Goal: Transaction & Acquisition: Book appointment/travel/reservation

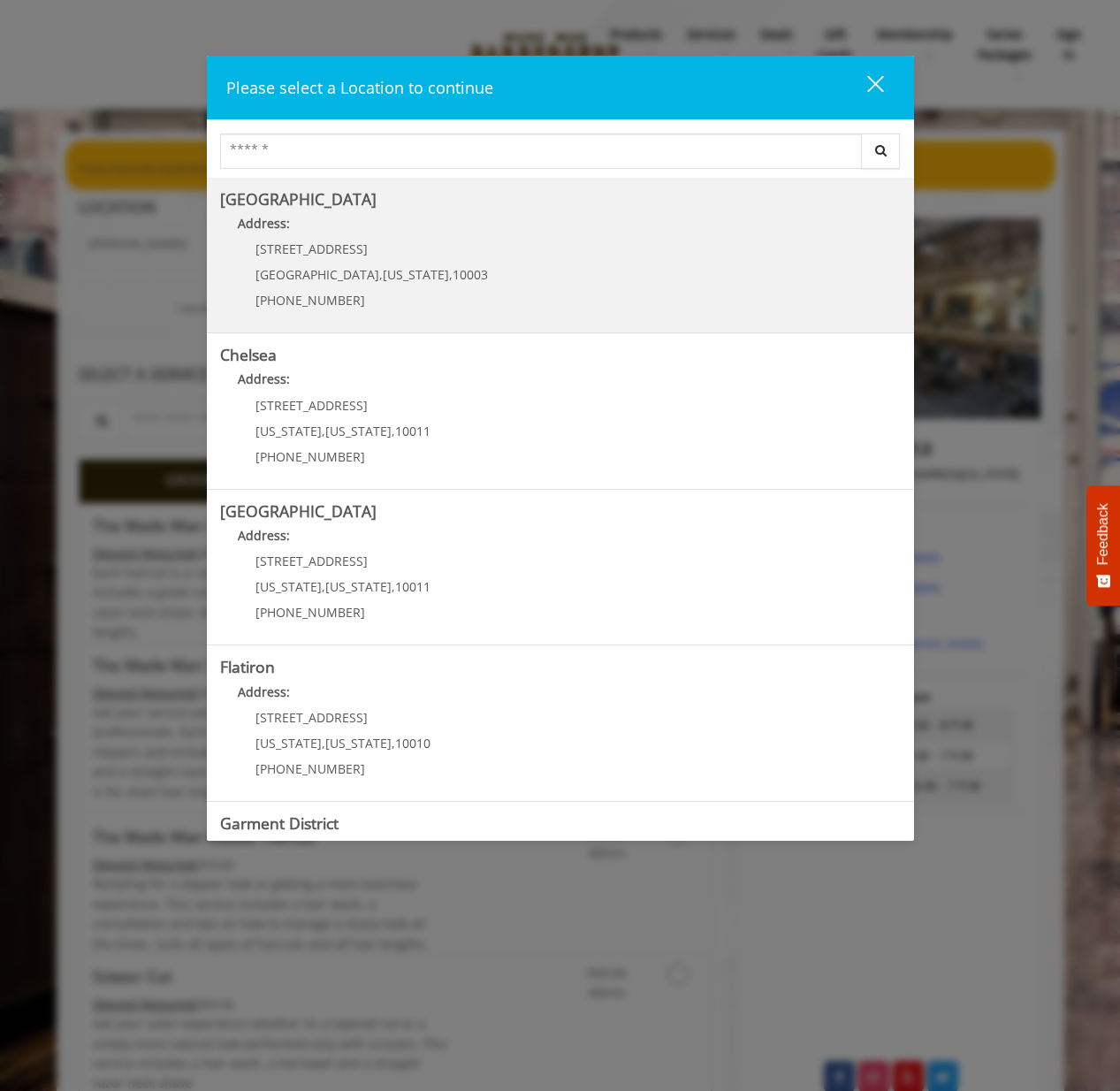
click at [601, 262] on Village "Greenwich Village Address: 60 E 8th St Manhattan , New York , 10003 (212) 598-1…" at bounding box center [560, 255] width 681 height 129
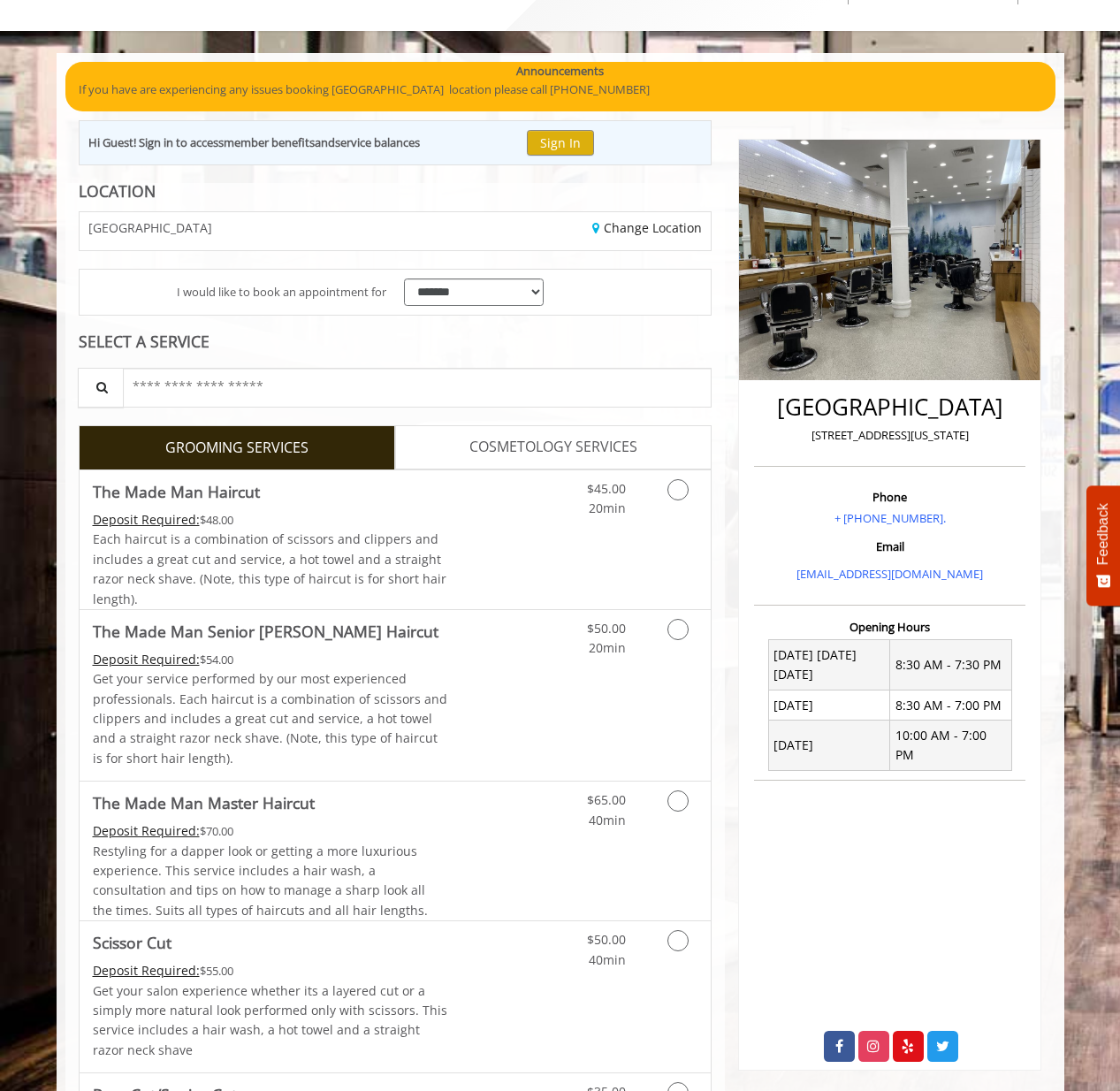
scroll to position [366, 0]
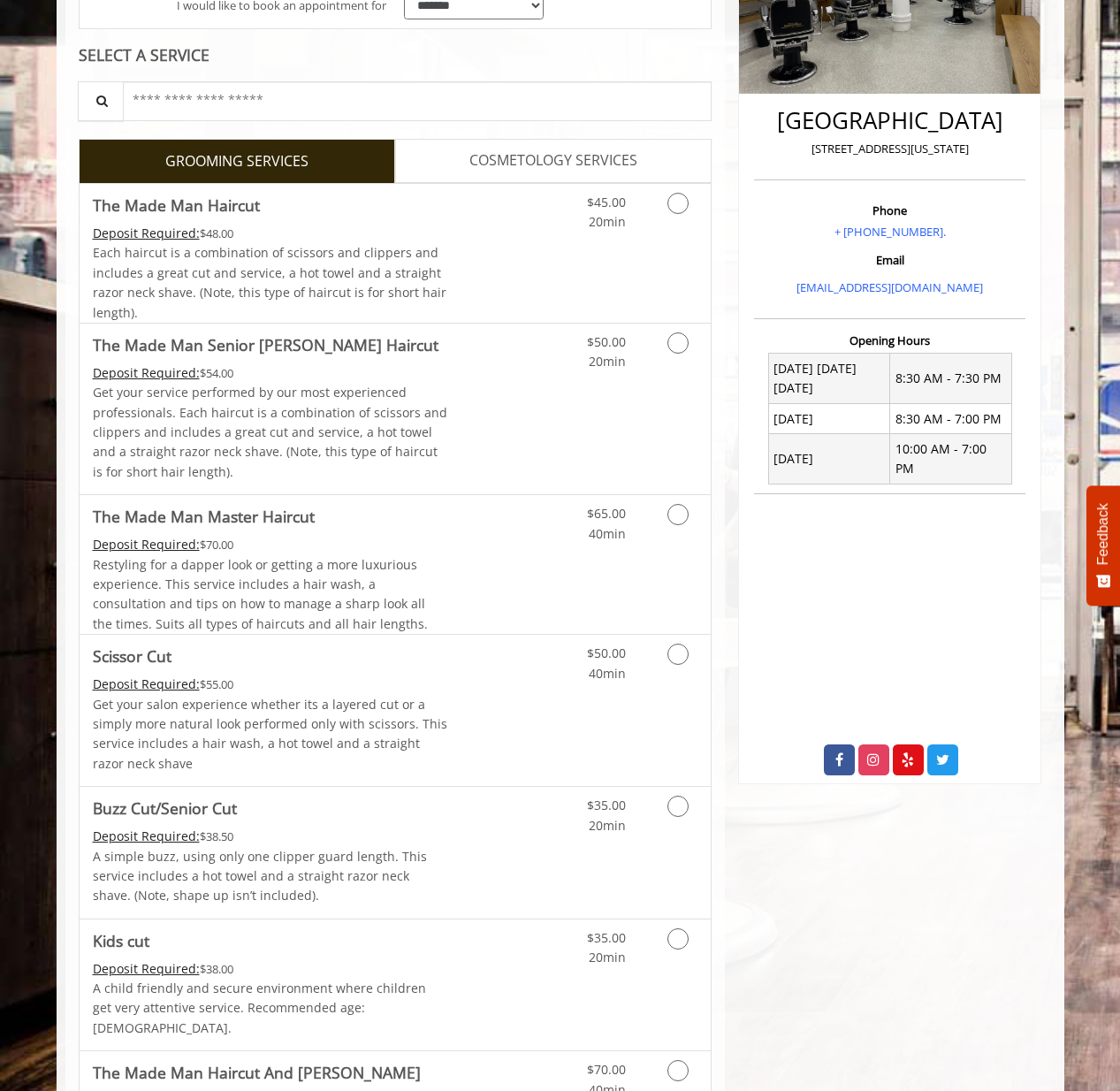
click at [553, 175] on link "COSMETOLOGY SERVICES" at bounding box center [553, 161] width 316 height 44
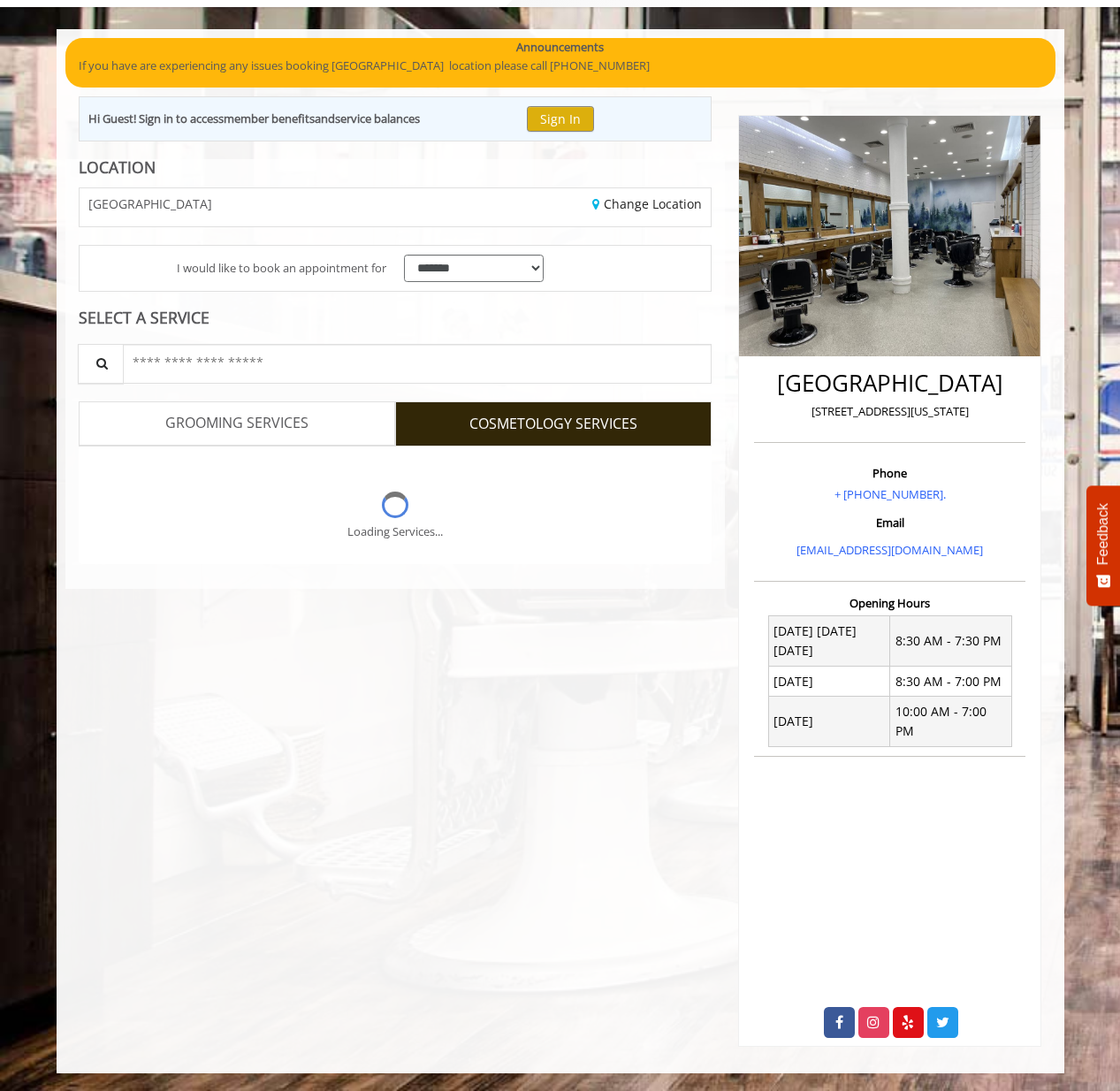
scroll to position [83, 0]
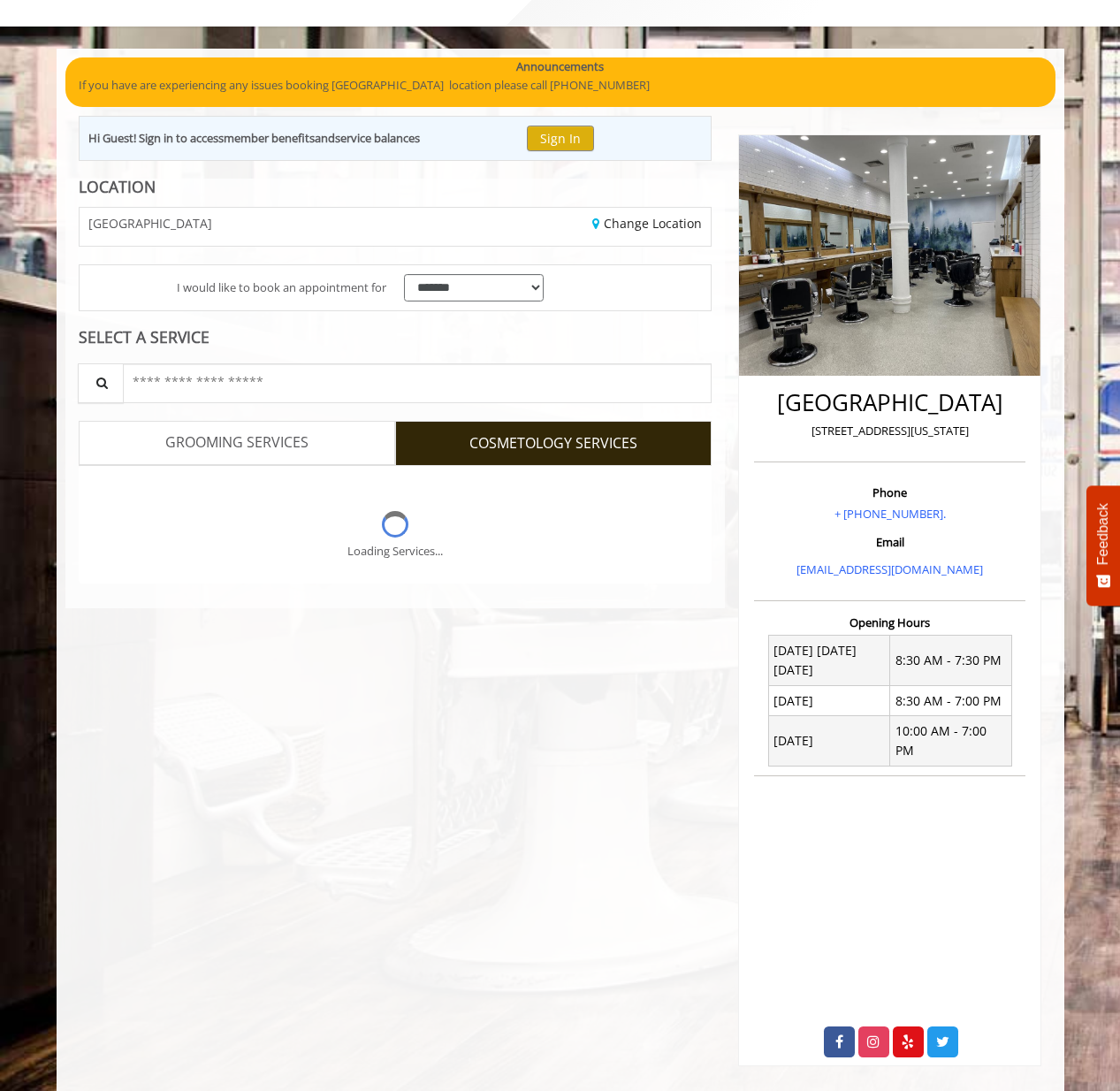
click at [314, 442] on link "GROOMING SERVICES" at bounding box center [236, 443] width 316 height 44
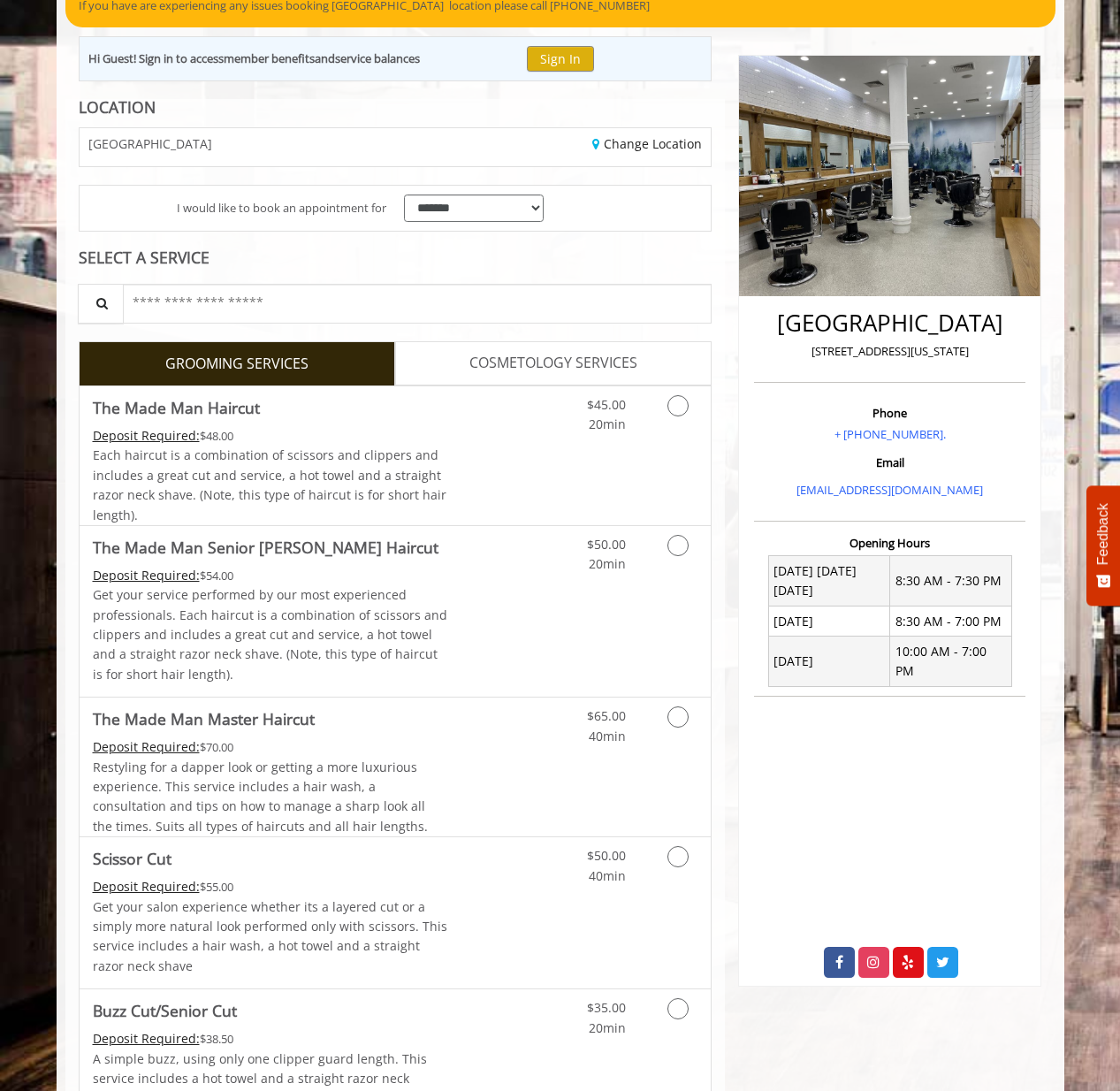
scroll to position [260, 0]
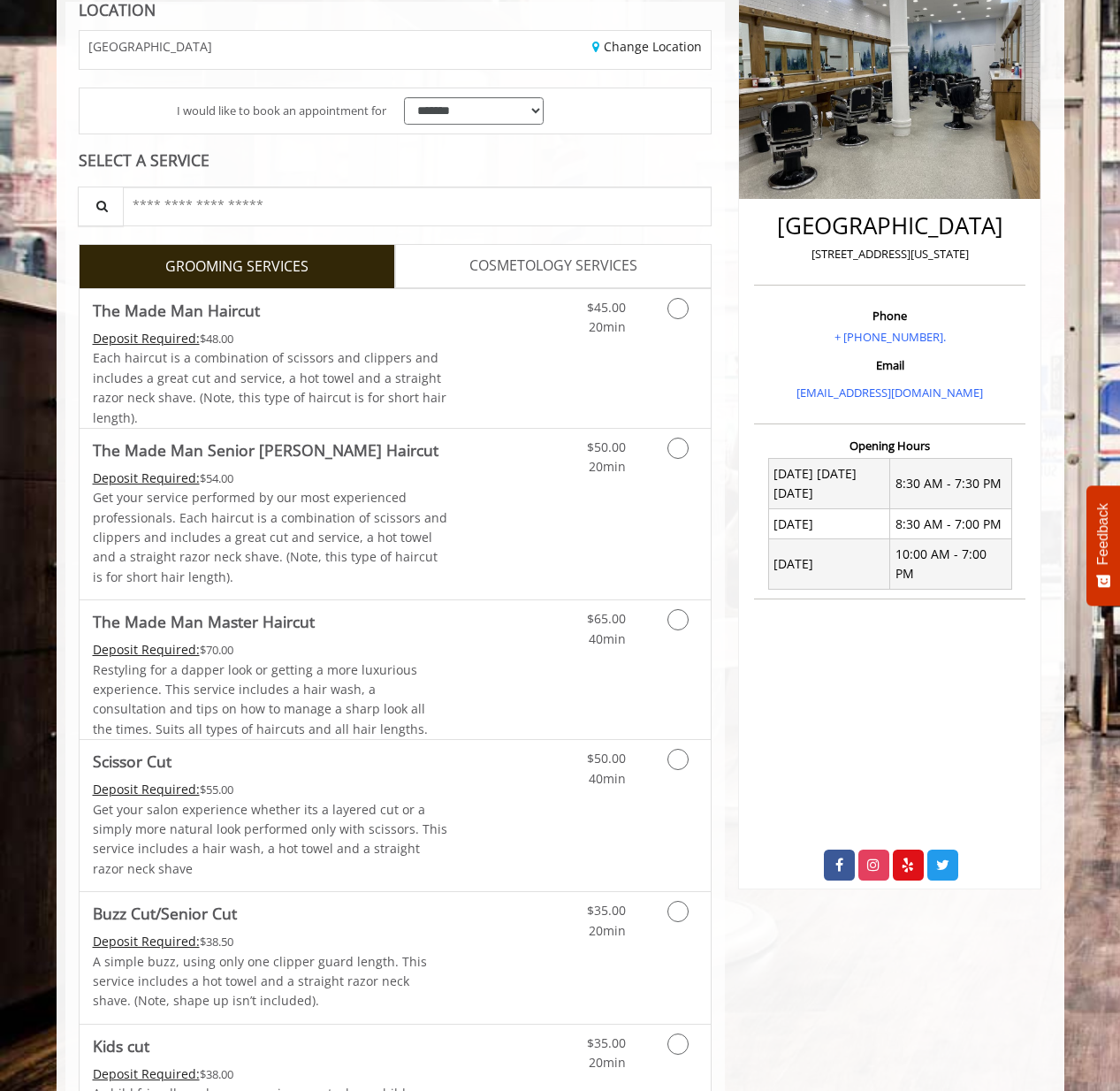
click at [765, 850] on div at bounding box center [890, 864] width 301 height 48
click at [669, 839] on div "$50.00 40min" at bounding box center [632, 816] width 159 height 151
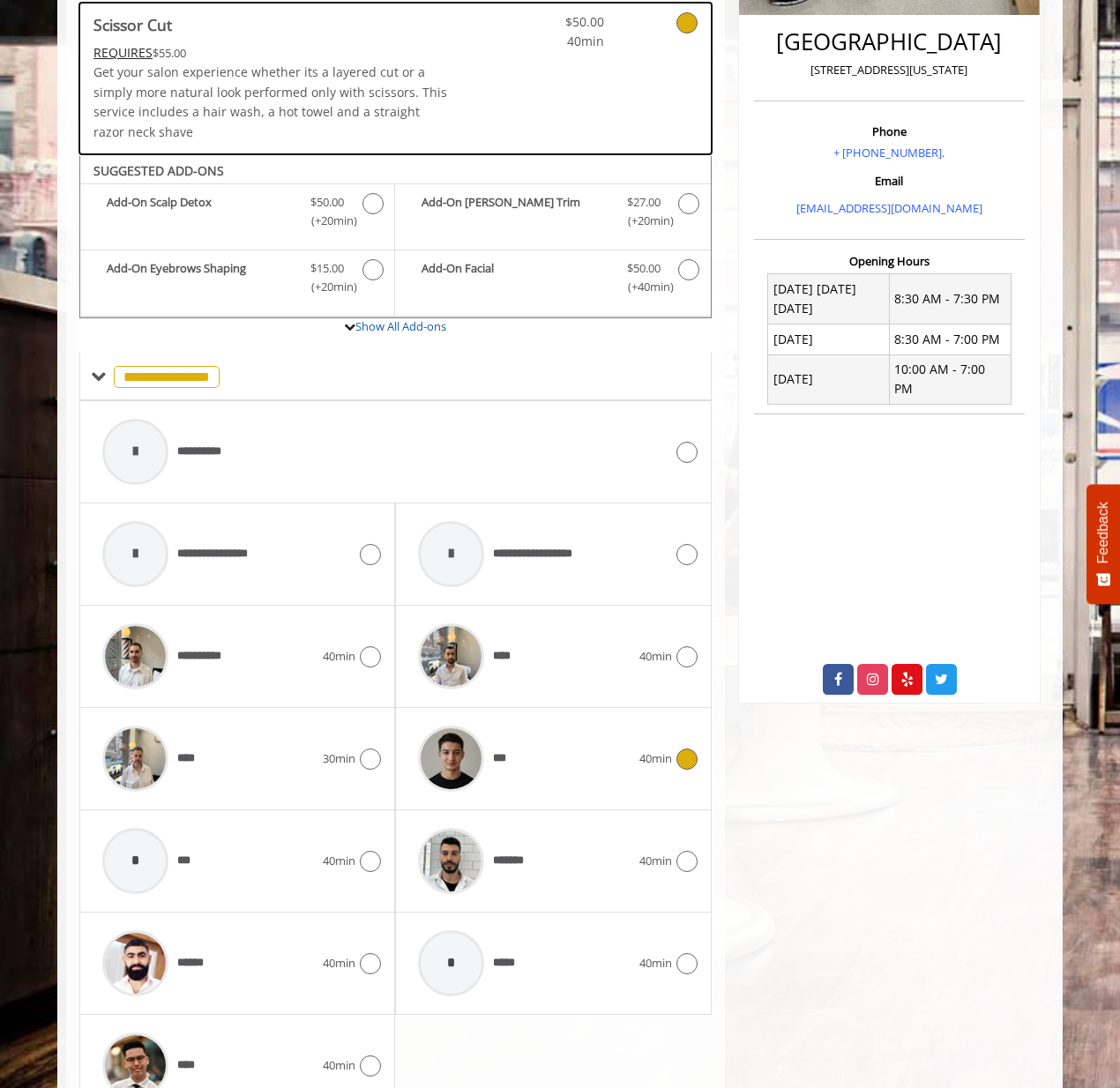
scroll to position [533, 0]
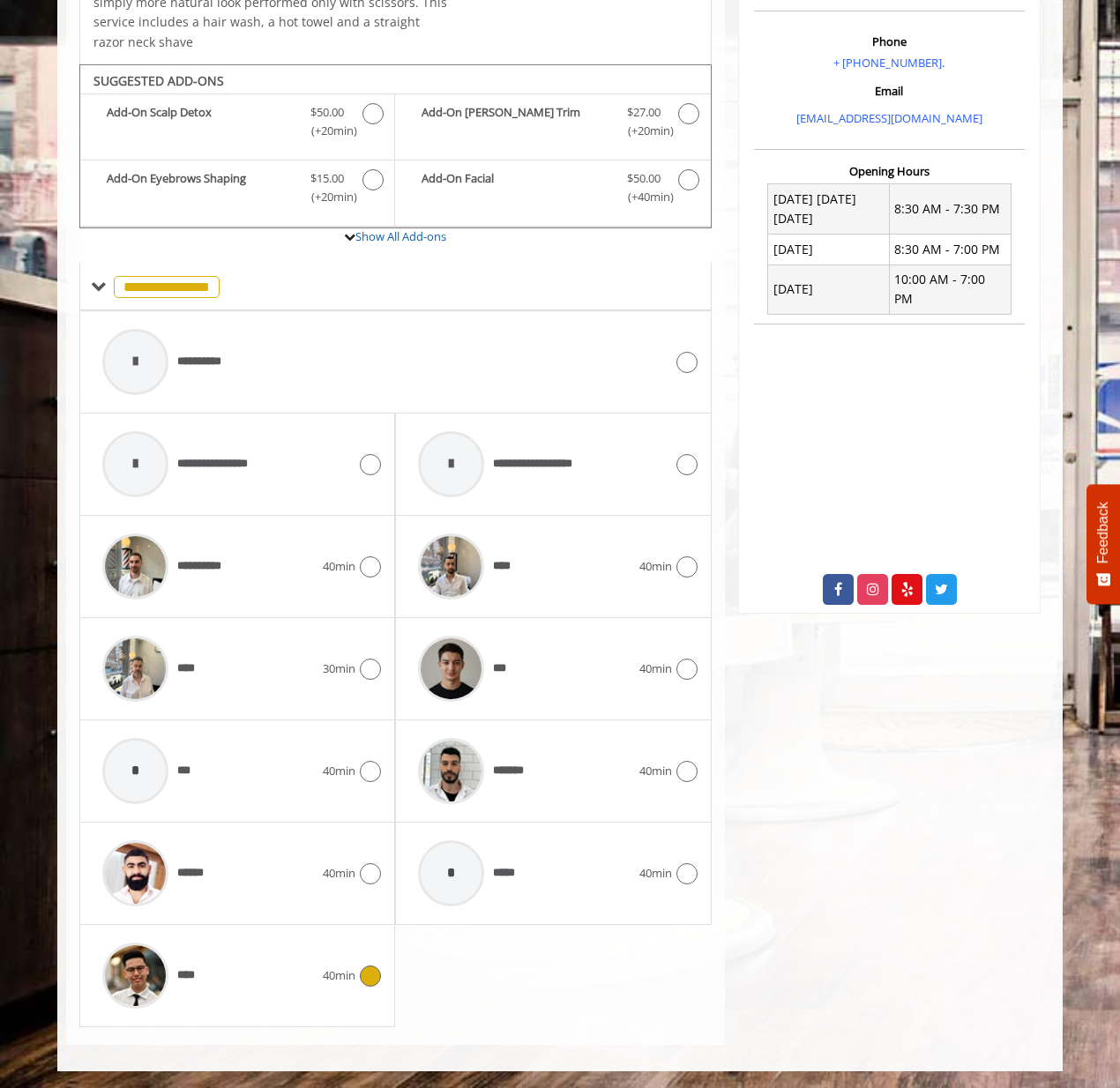
click at [369, 963] on div "**** 40min" at bounding box center [236, 976] width 287 height 84
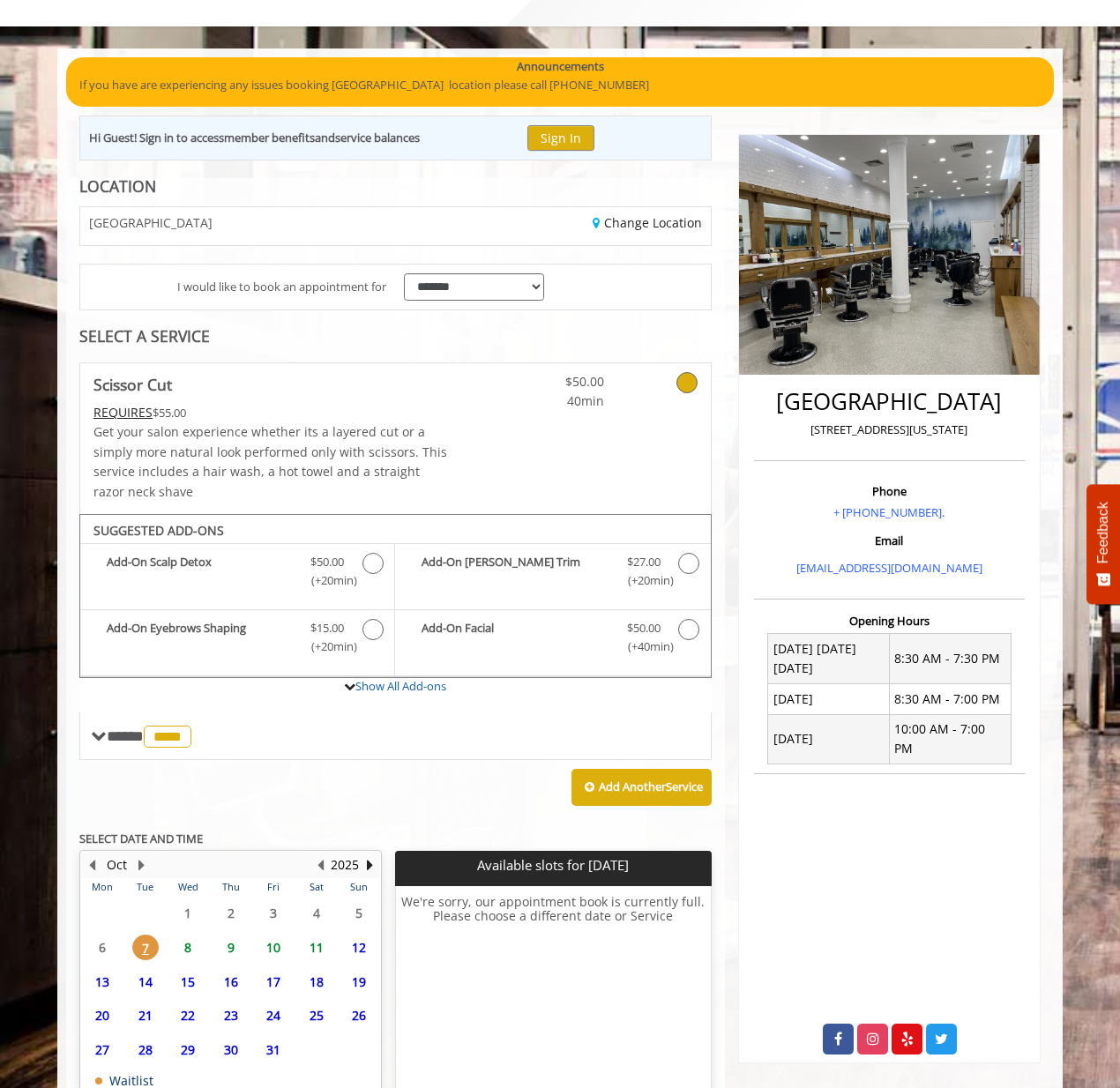
click at [322, 944] on span "11" at bounding box center [317, 948] width 26 height 25
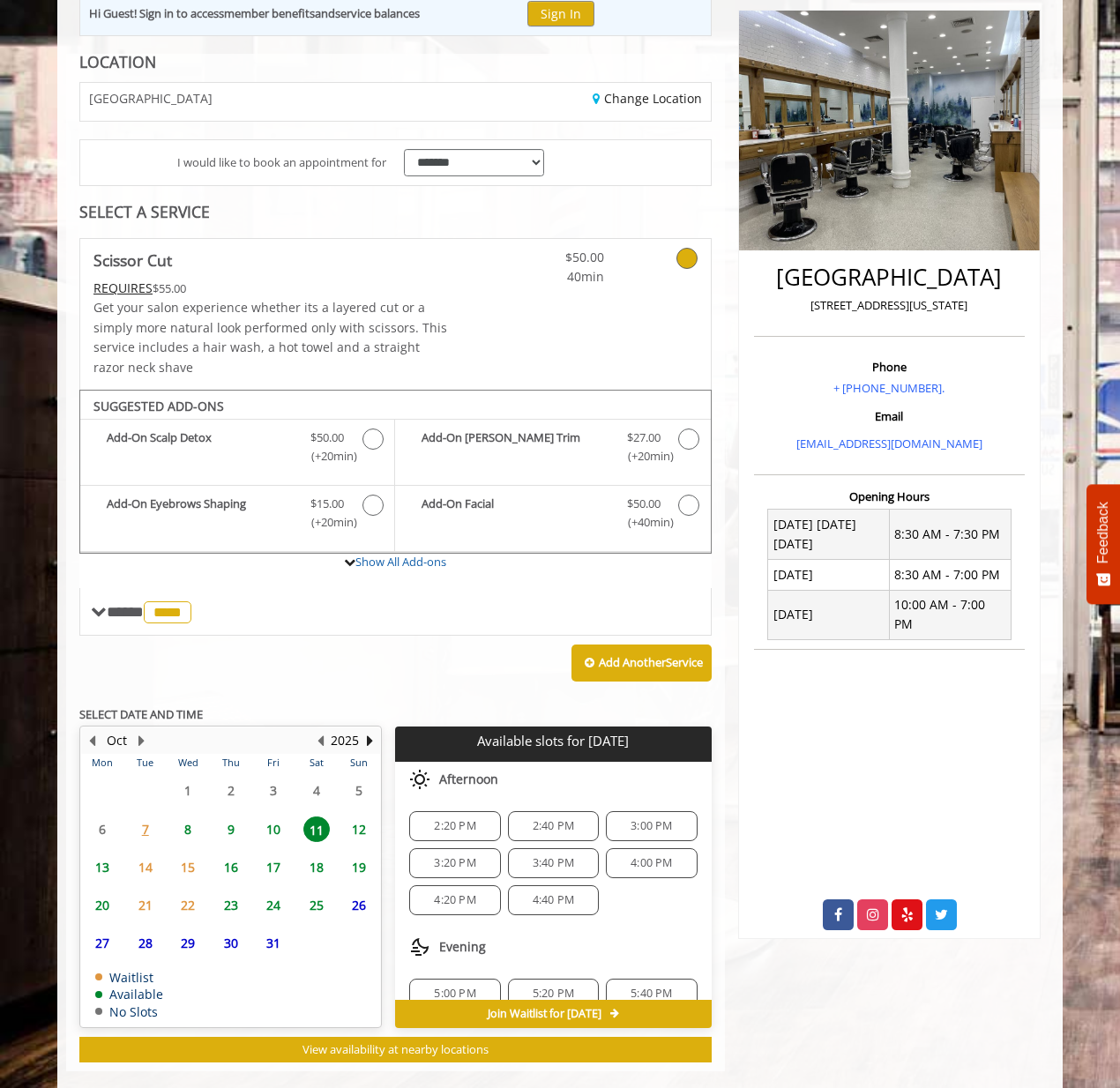
scroll to position [234, 0]
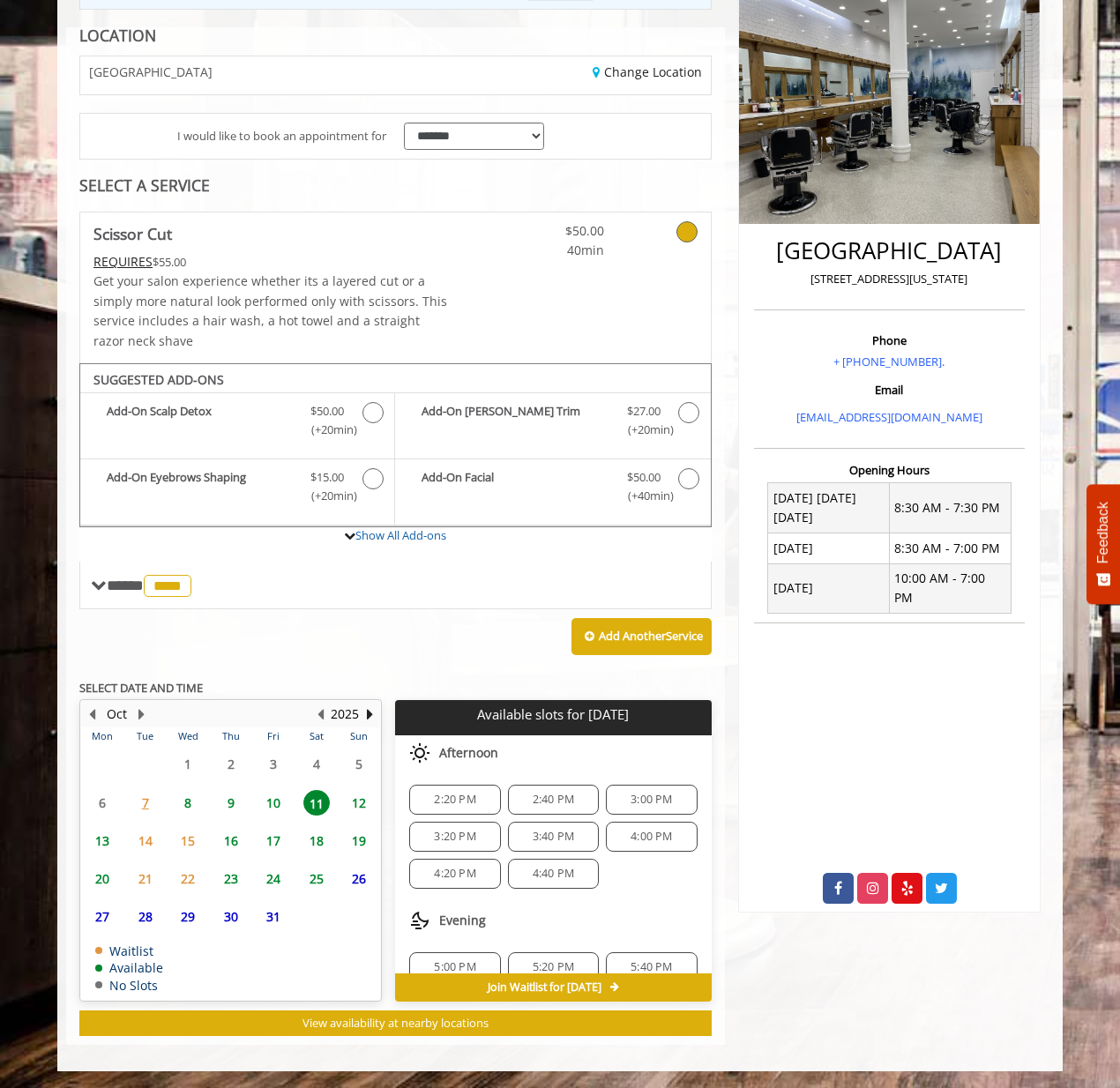
click at [278, 800] on span "10" at bounding box center [273, 803] width 26 height 25
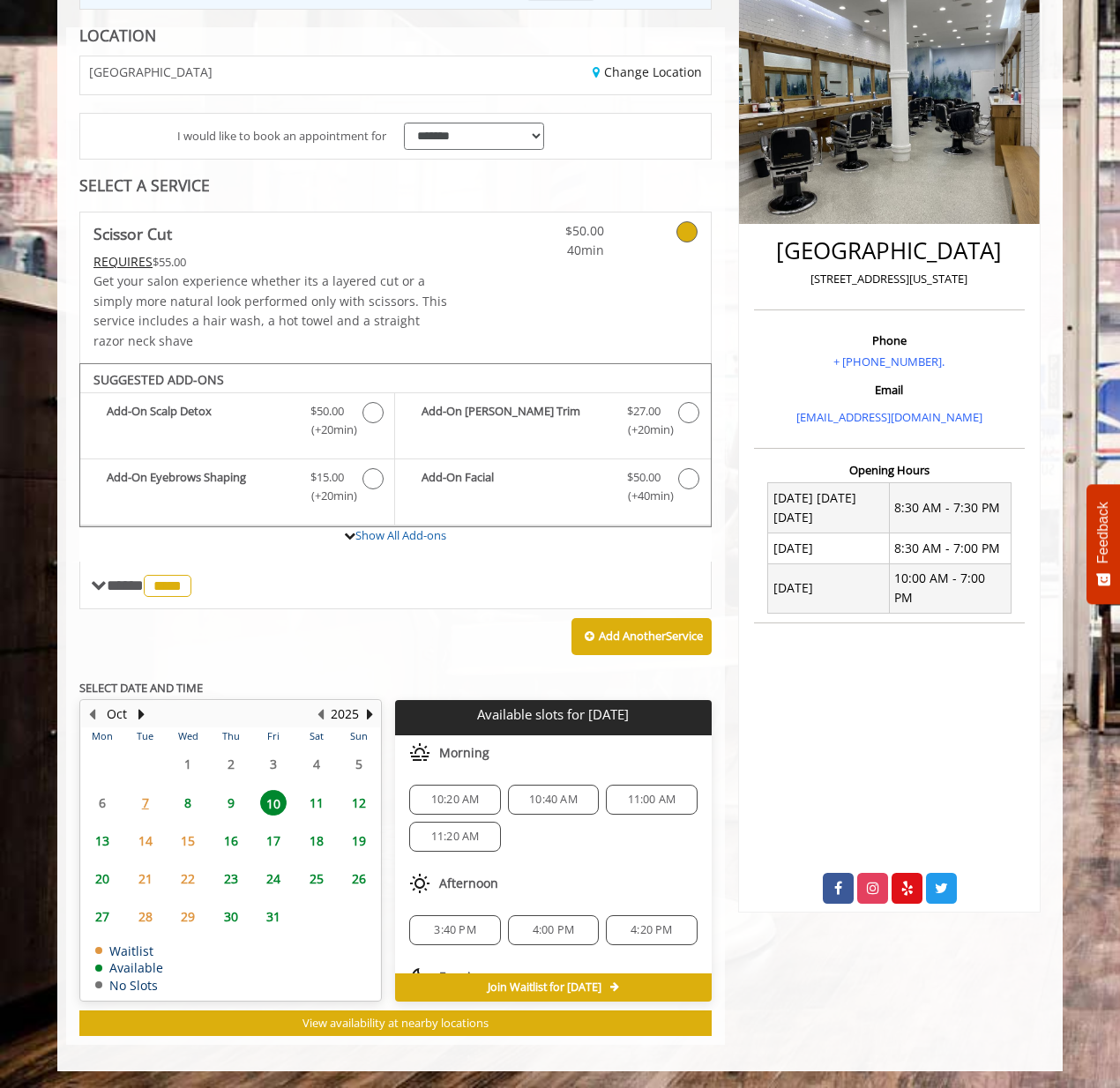
click at [227, 804] on span "9" at bounding box center [231, 803] width 26 height 25
click at [194, 804] on span "8" at bounding box center [187, 803] width 26 height 25
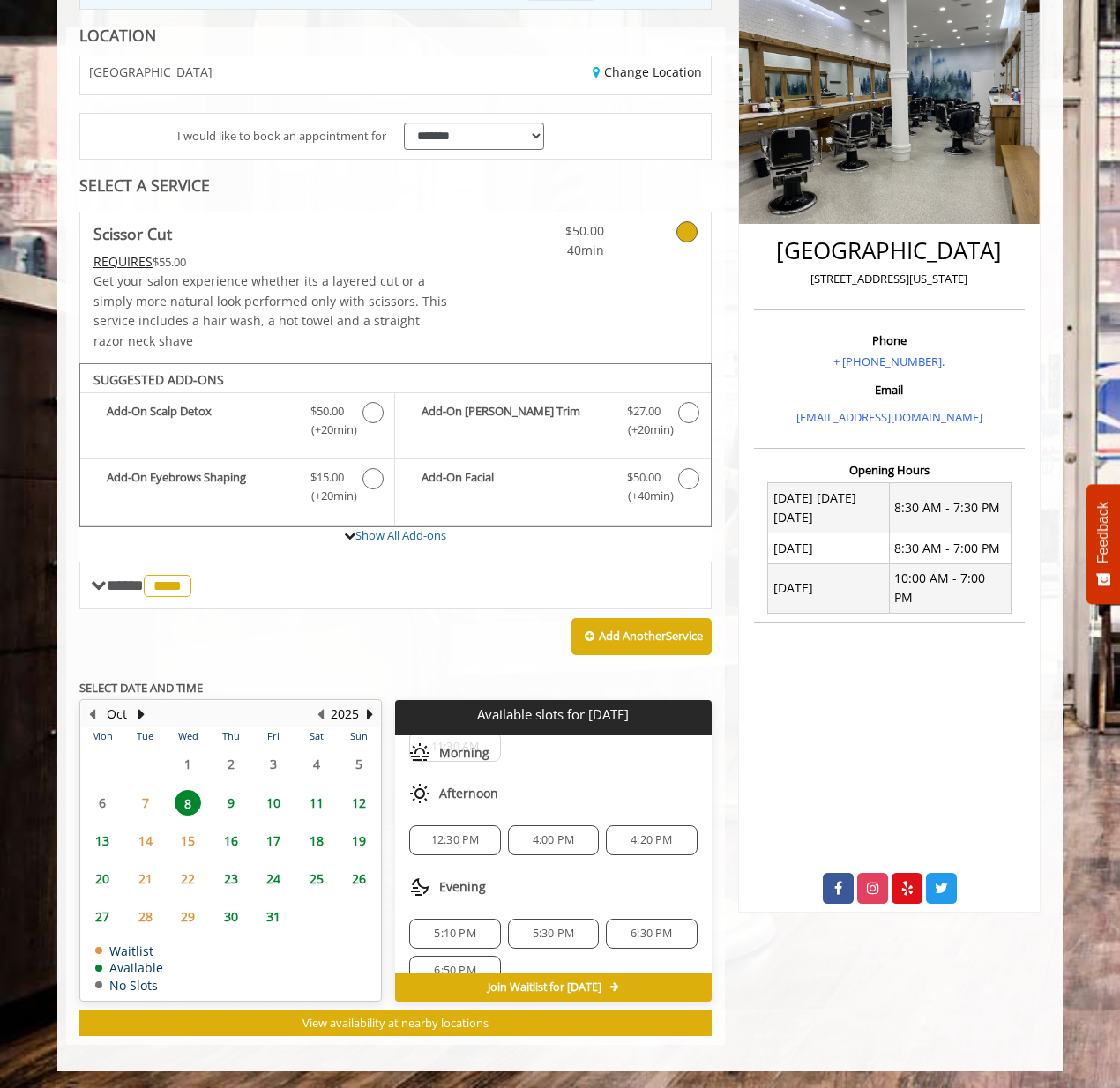
scroll to position [117, 0]
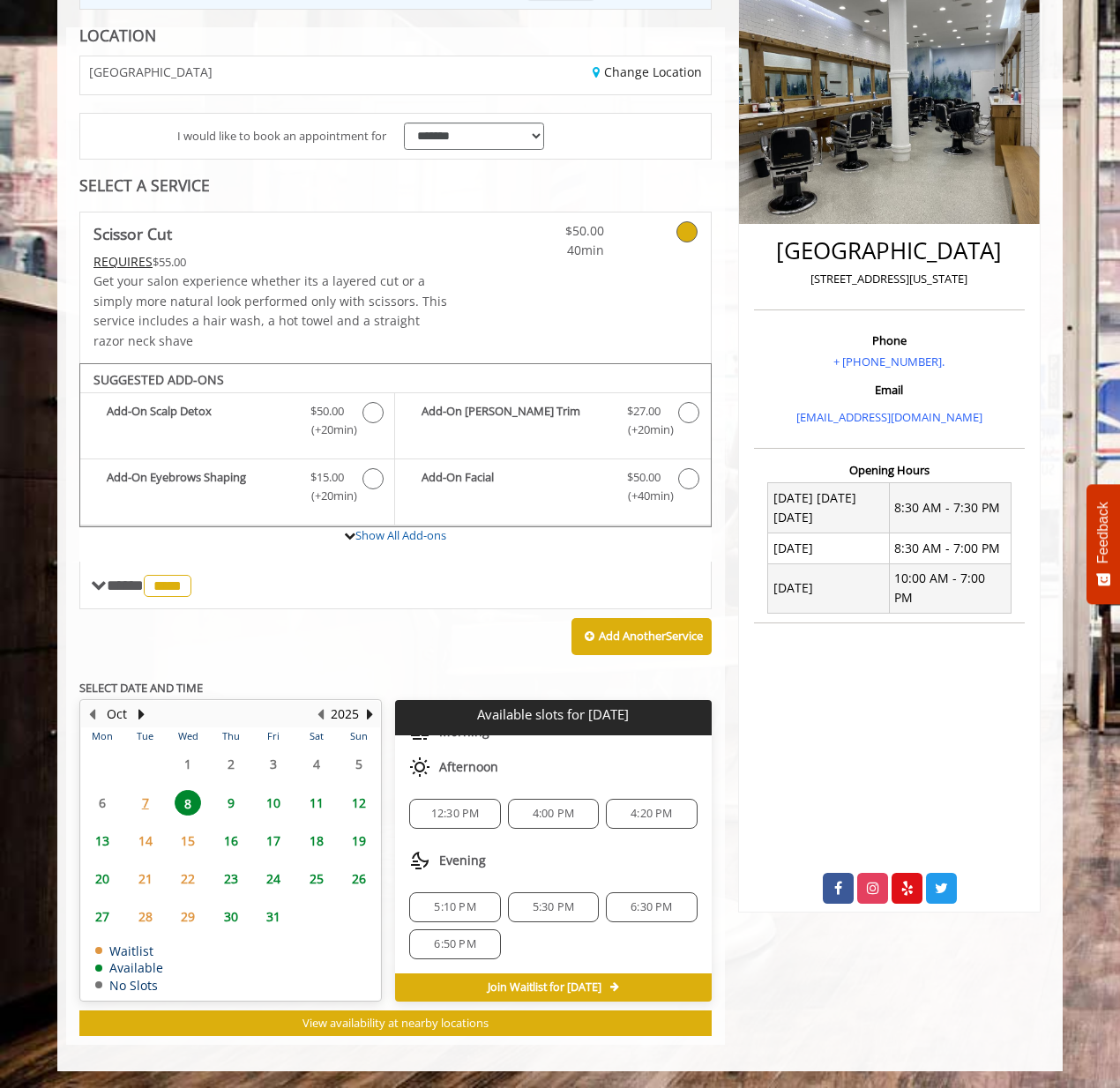
click at [644, 903] on span "6:30 PM" at bounding box center [652, 907] width 41 height 14
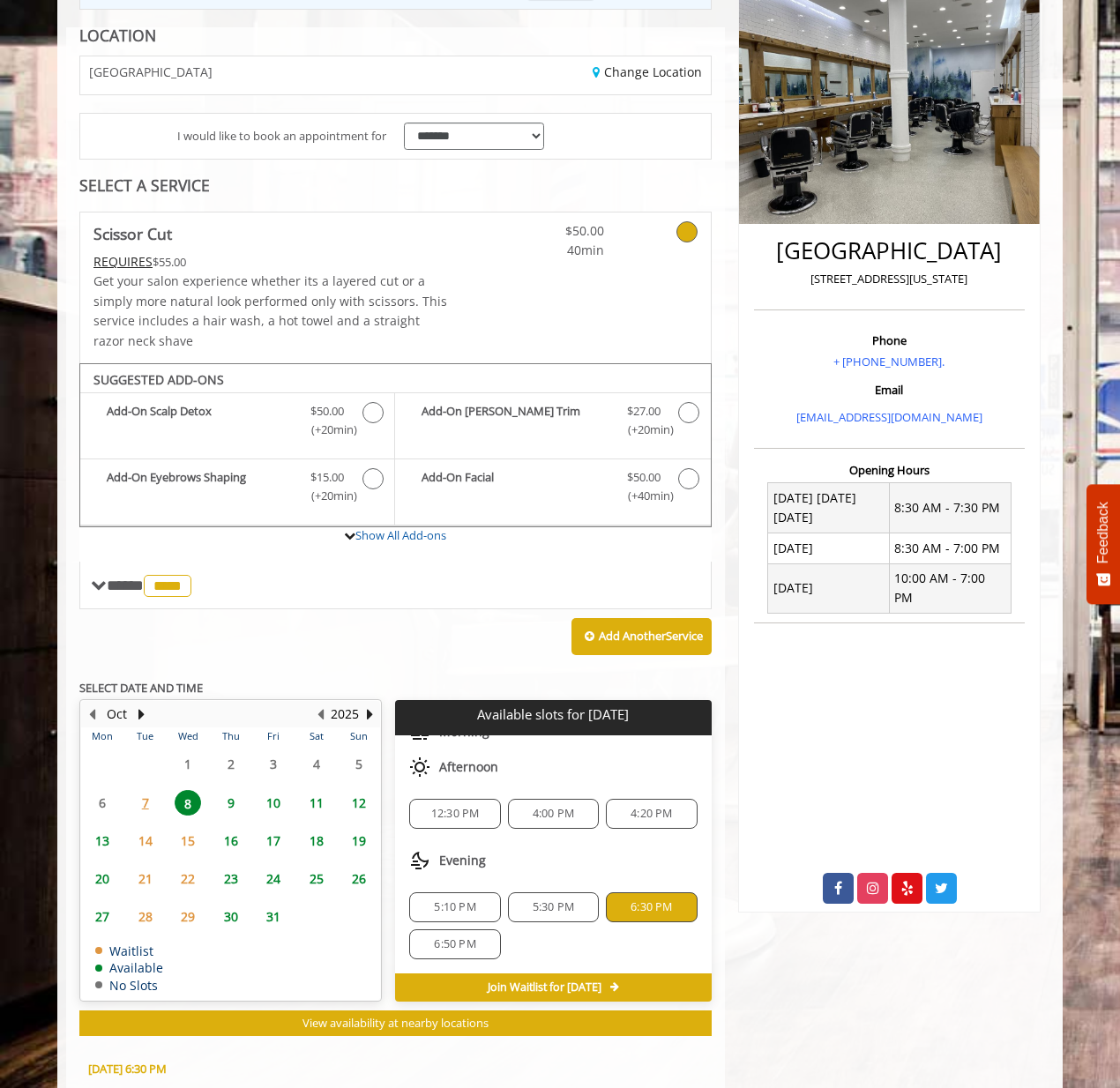
scroll to position [552, 0]
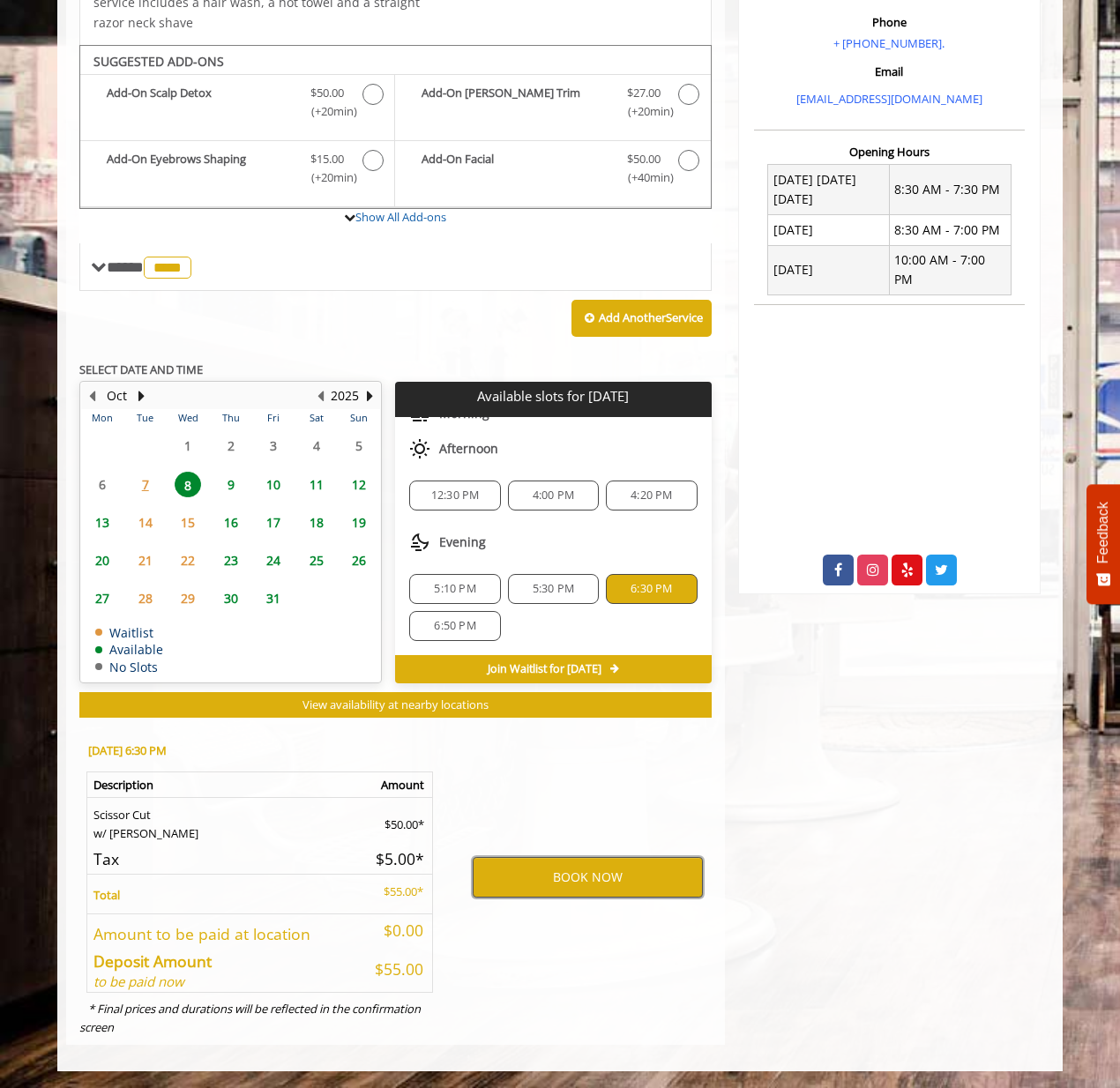
click at [603, 871] on button "BOOK NOW" at bounding box center [588, 877] width 230 height 41
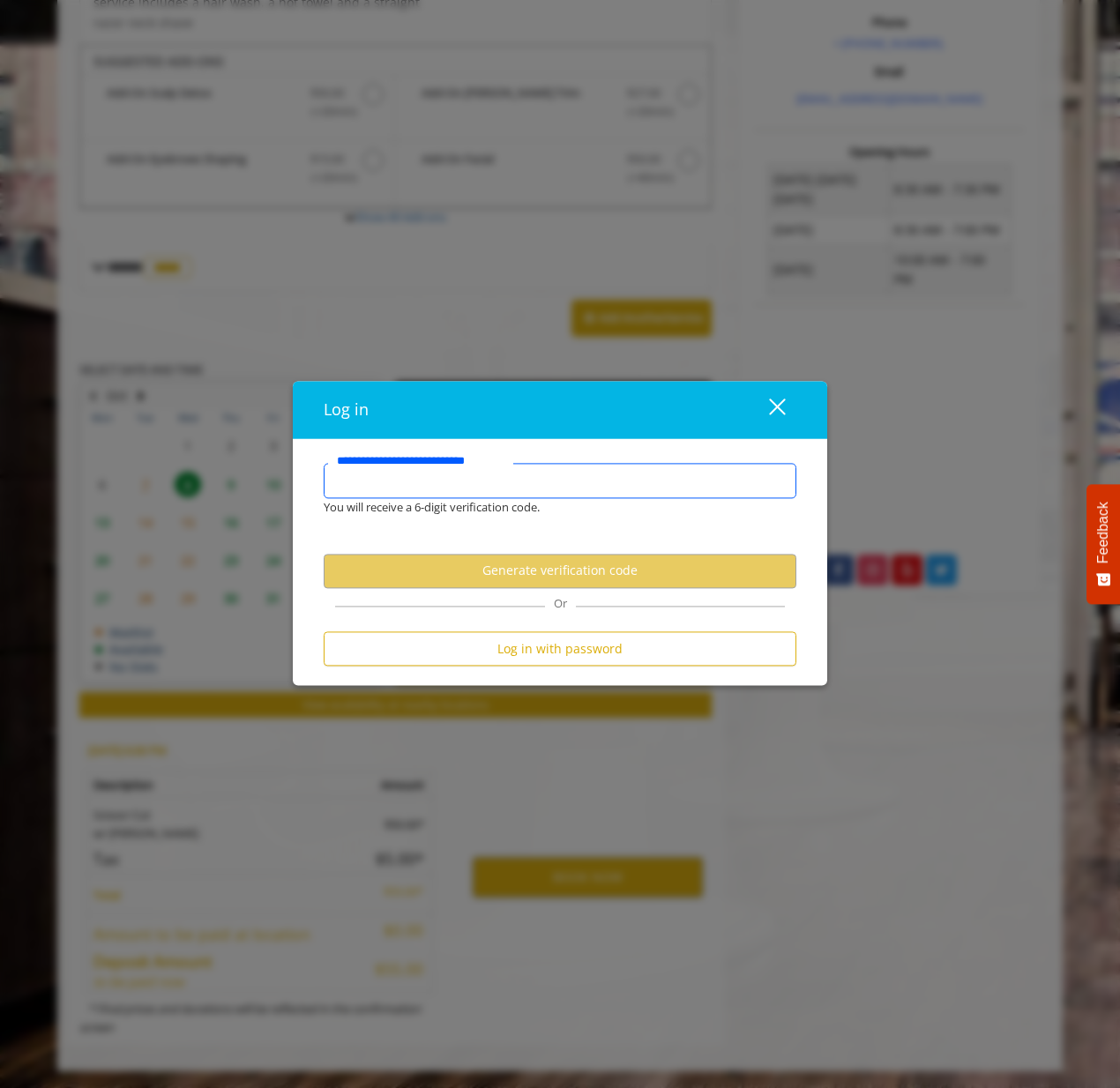
click at [510, 476] on input "**********" at bounding box center [560, 481] width 473 height 35
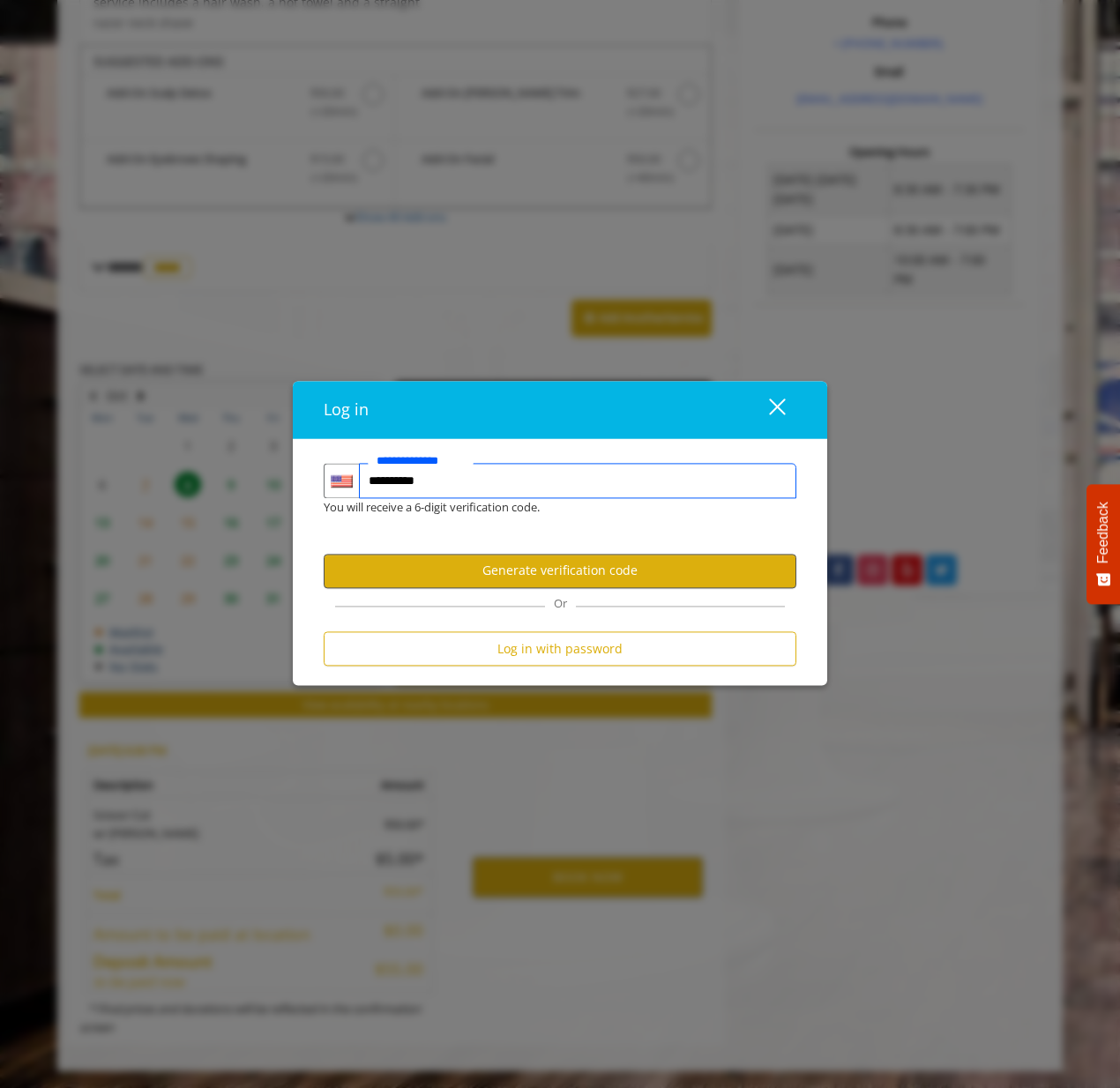
type input "**********"
click at [677, 564] on button "Generate verification code" at bounding box center [560, 571] width 473 height 35
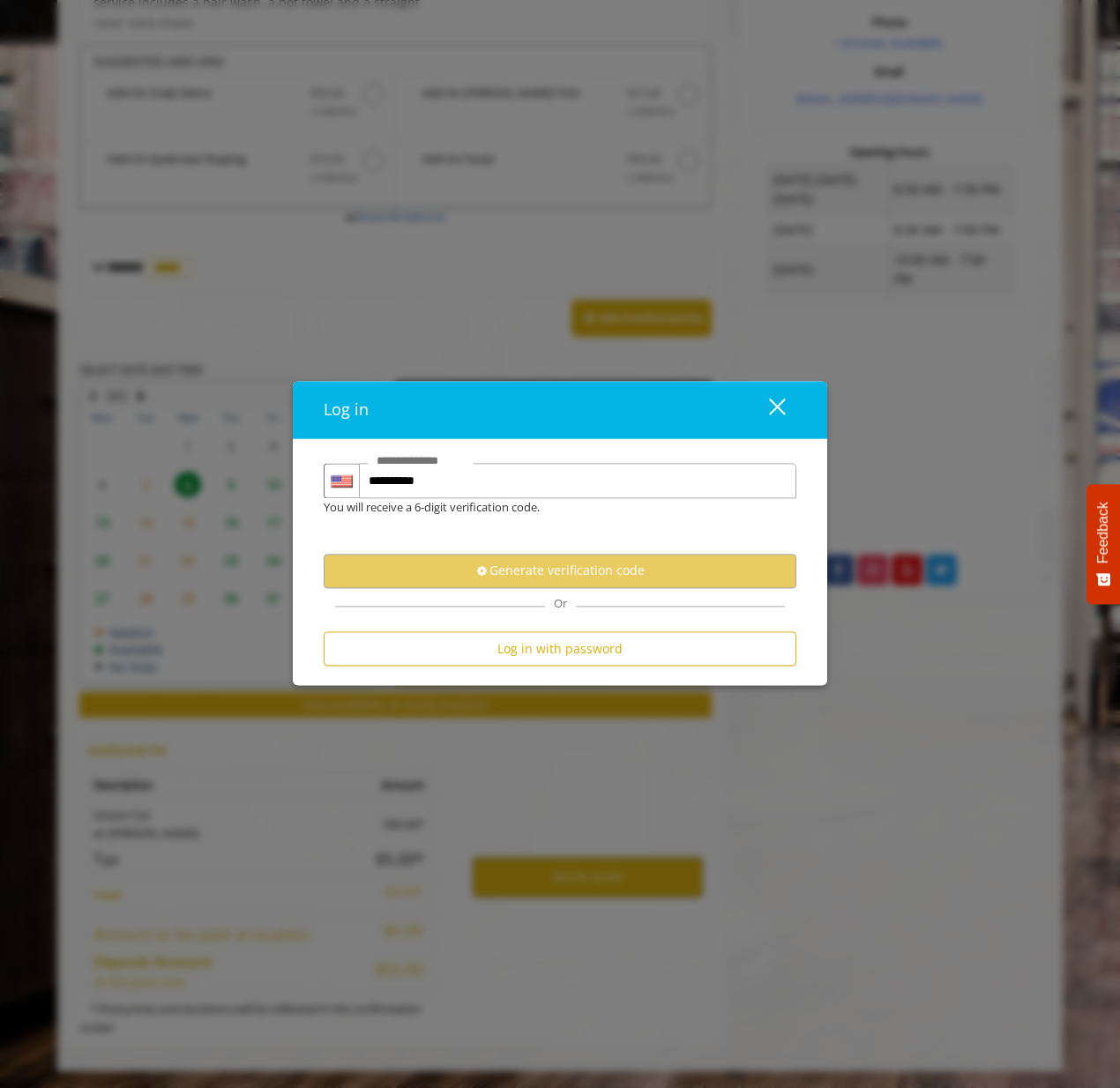
scroll to position [0, 0]
click at [769, 407] on div "close" at bounding box center [766, 410] width 35 height 26
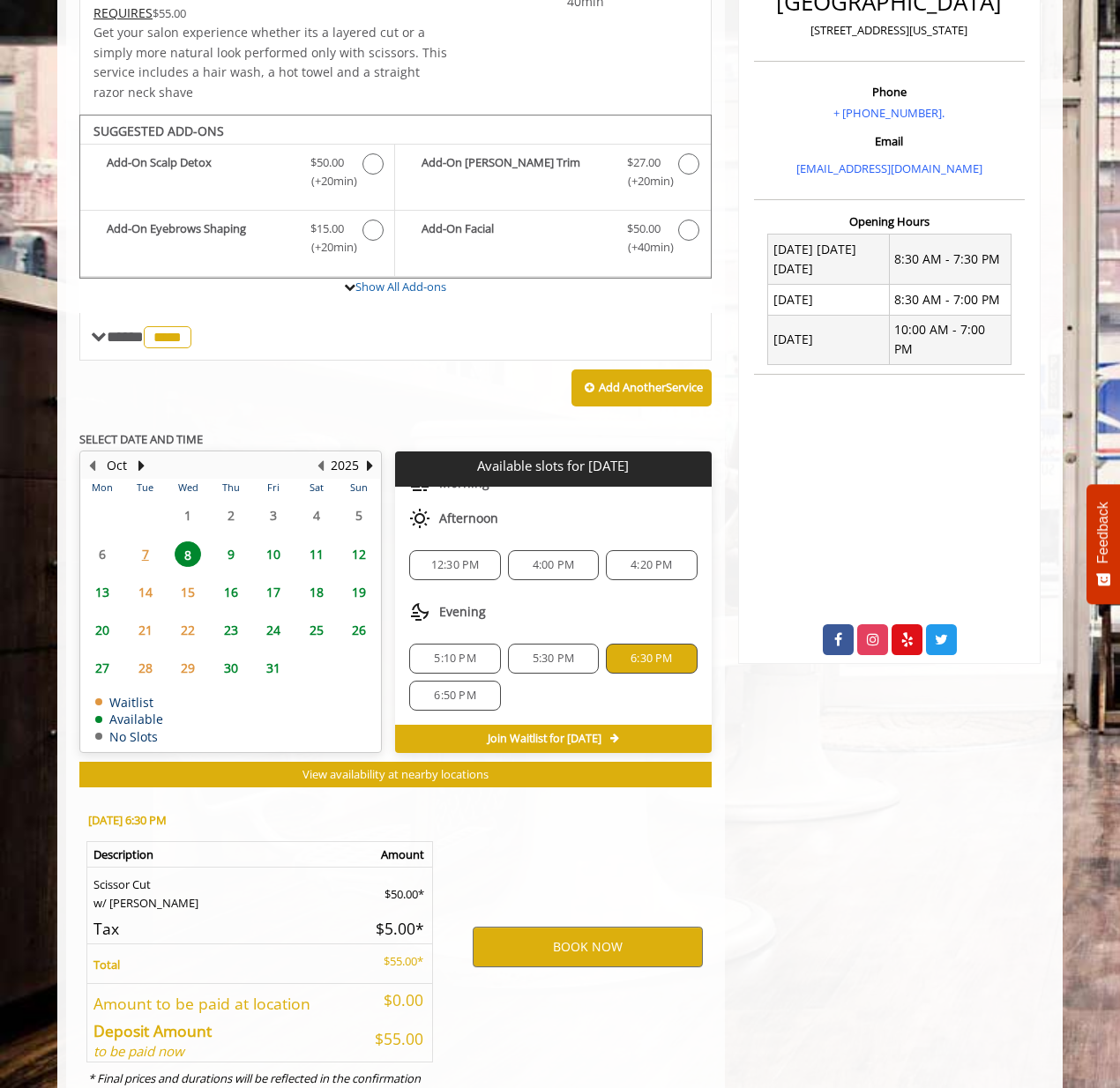
scroll to position [552, 0]
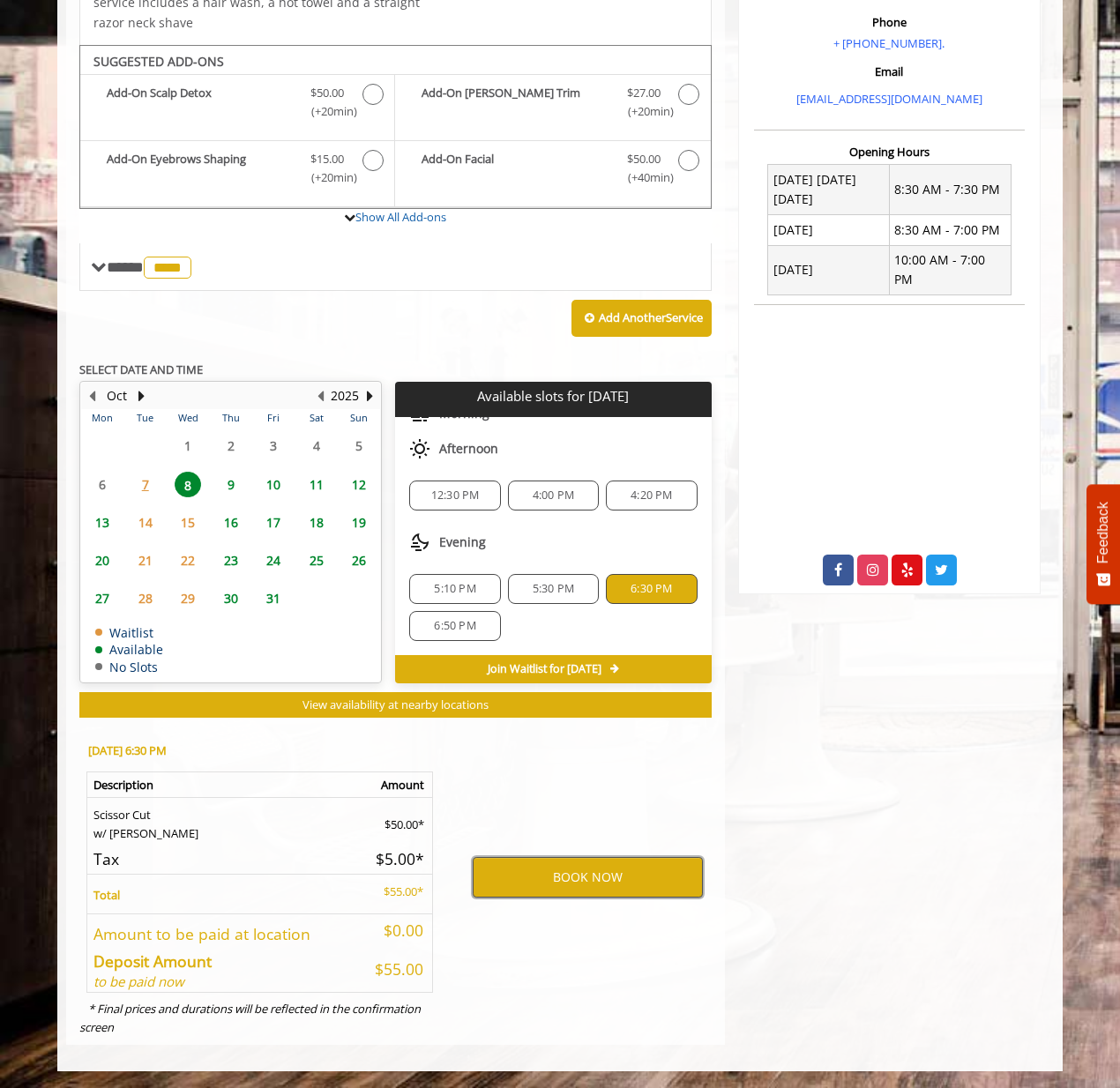
click at [619, 871] on button "BOOK NOW" at bounding box center [588, 877] width 230 height 41
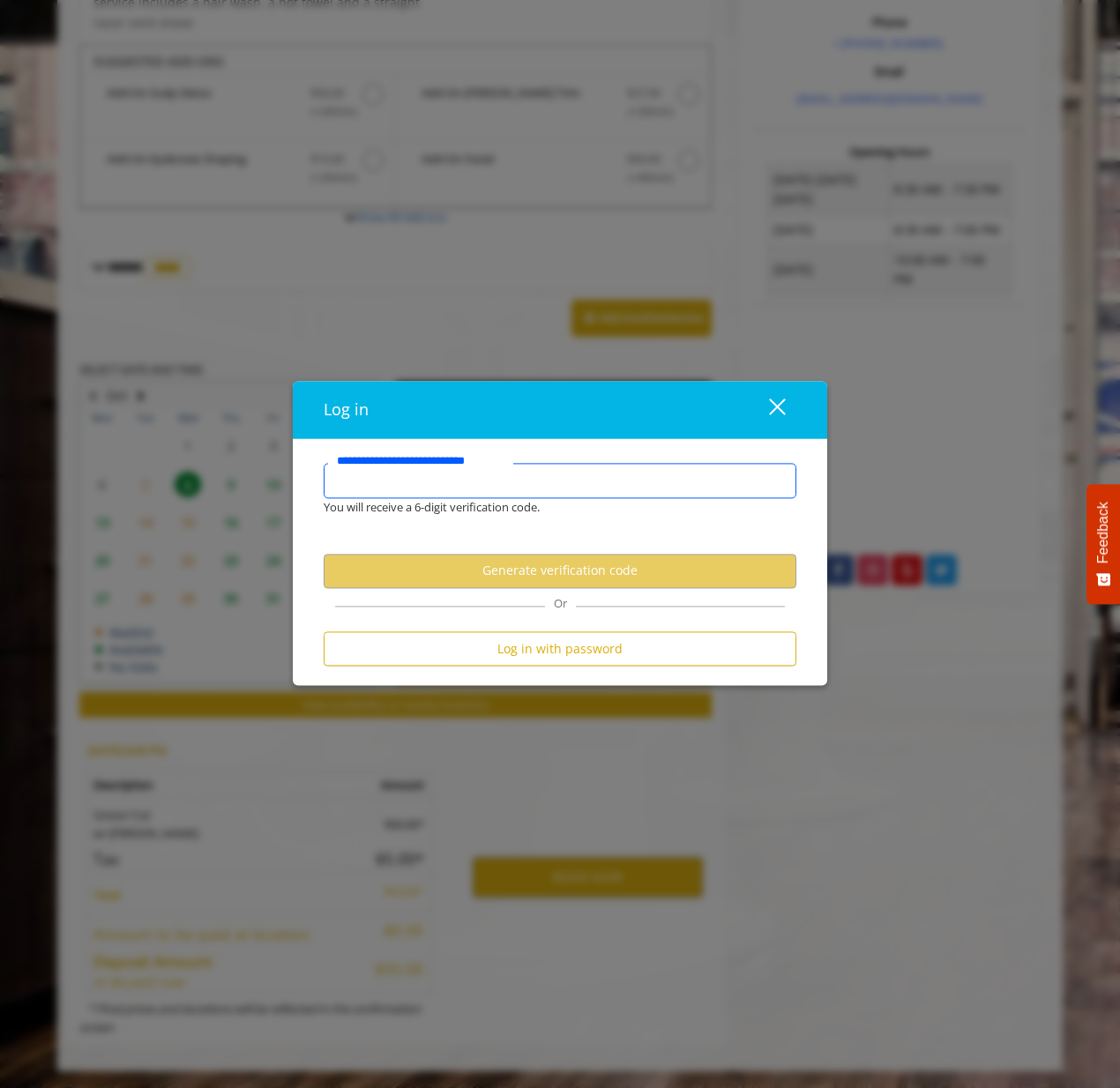
click at [531, 483] on input "**********" at bounding box center [560, 481] width 473 height 35
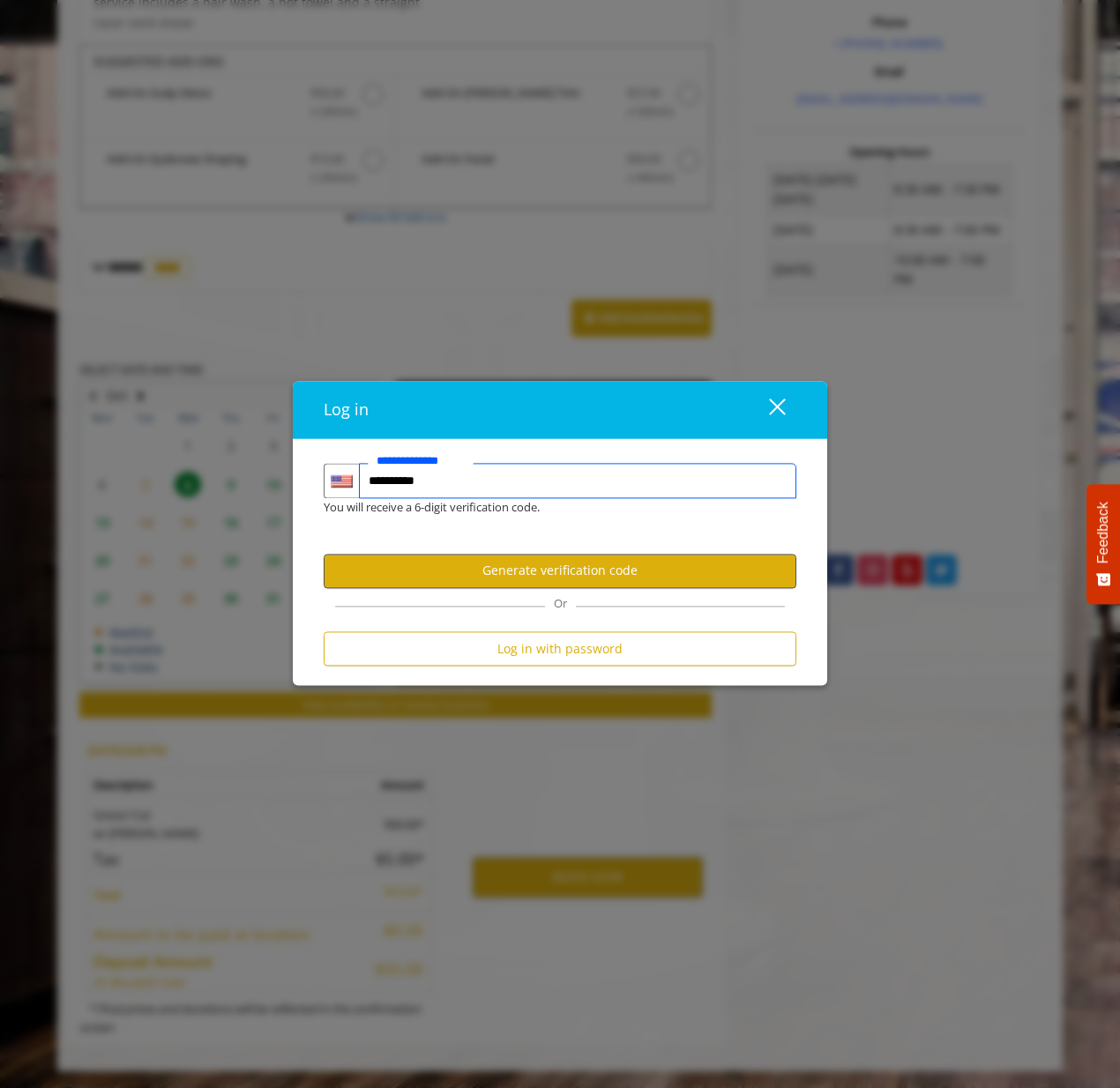
type input "**********"
click at [685, 564] on button "Generate verification code" at bounding box center [560, 571] width 473 height 35
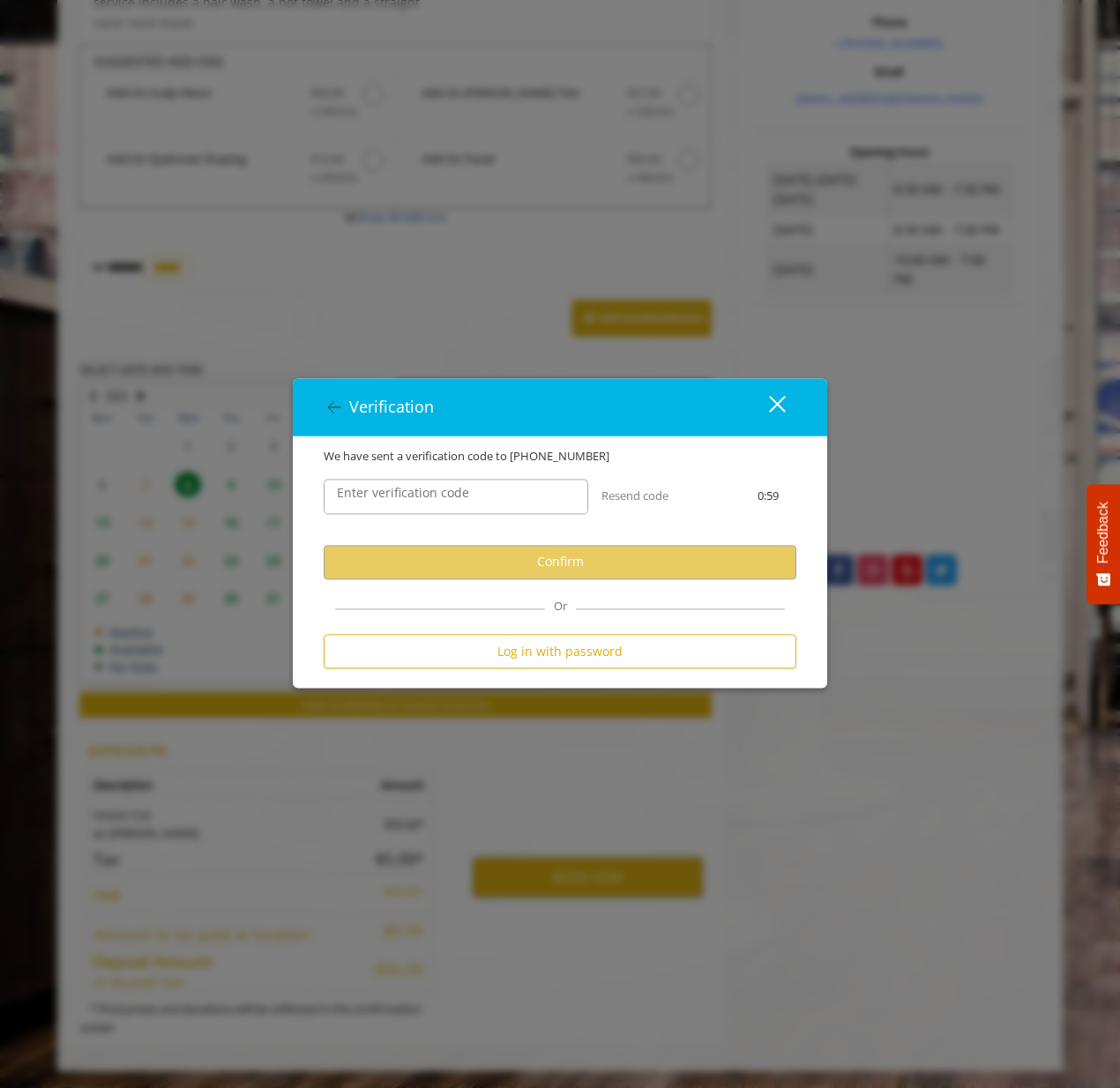
click at [607, 534] on div "Enter verification code Resend code 0:59" at bounding box center [560, 505] width 499 height 79
click at [510, 493] on input "Enter verification code" at bounding box center [456, 495] width 265 height 35
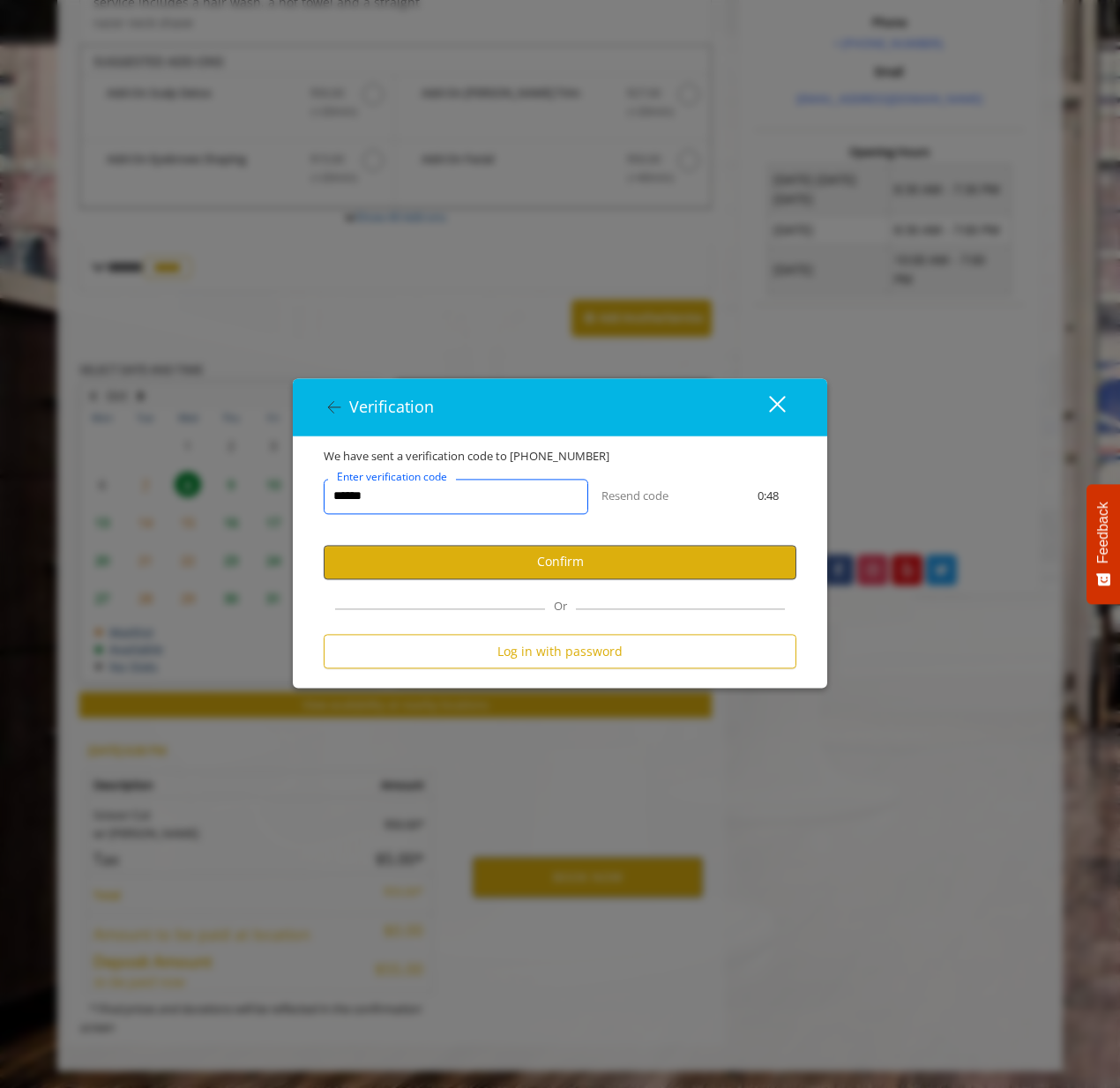
type input "******"
click at [616, 566] on button "Confirm" at bounding box center [560, 562] width 473 height 35
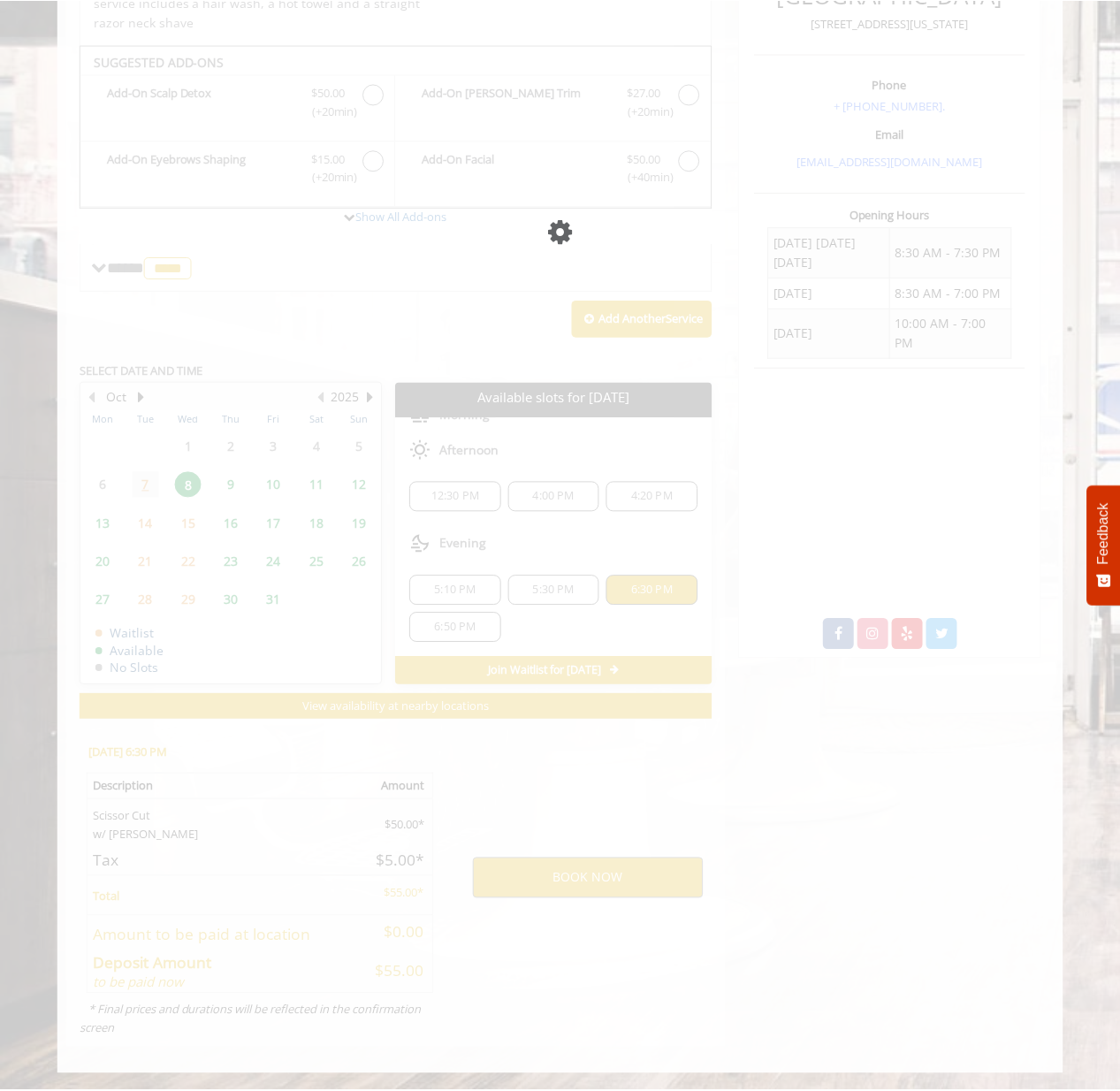
scroll to position [0, 0]
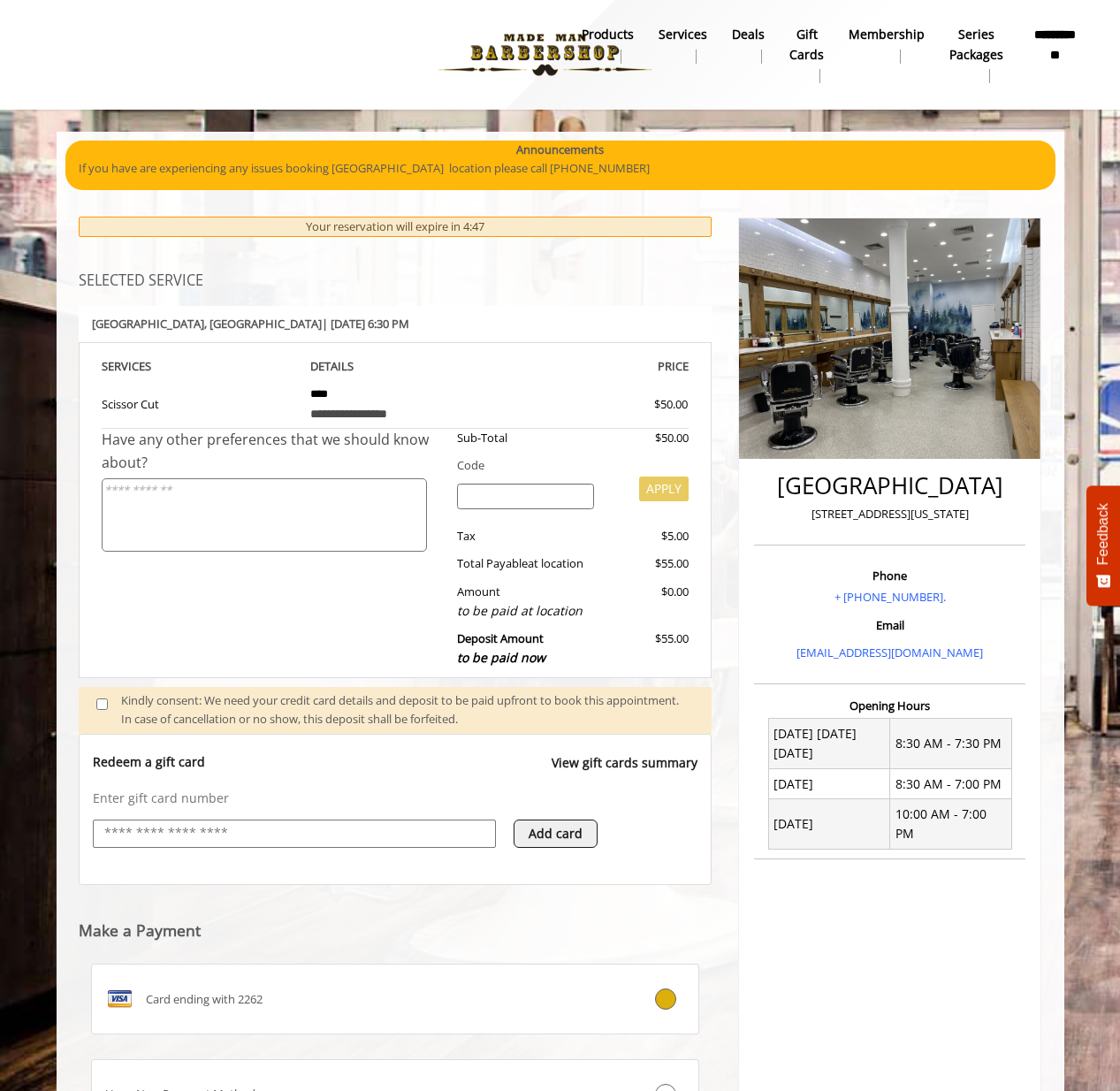
click at [280, 839] on input "text" at bounding box center [295, 834] width 383 height 21
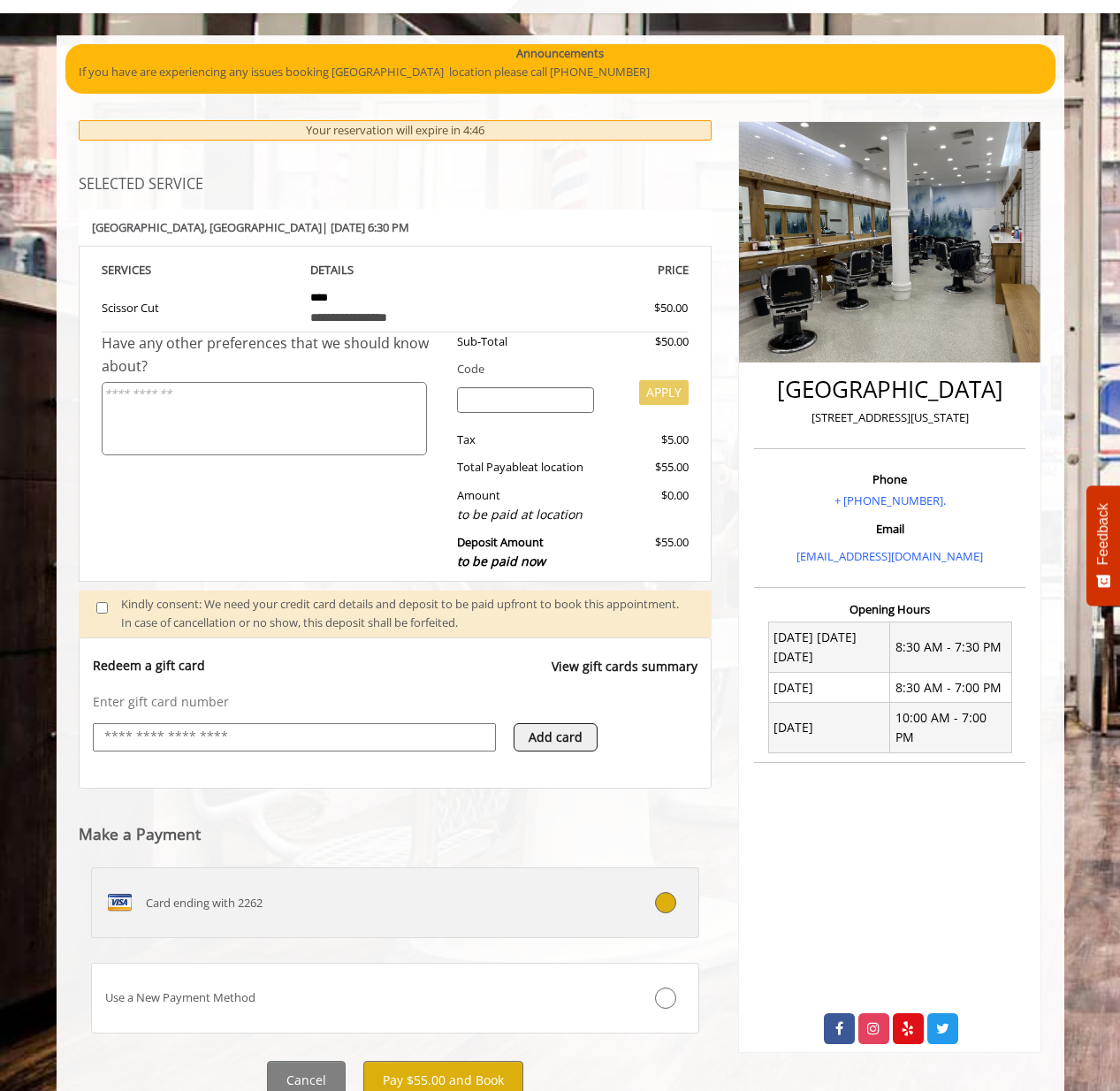
scroll to position [168, 0]
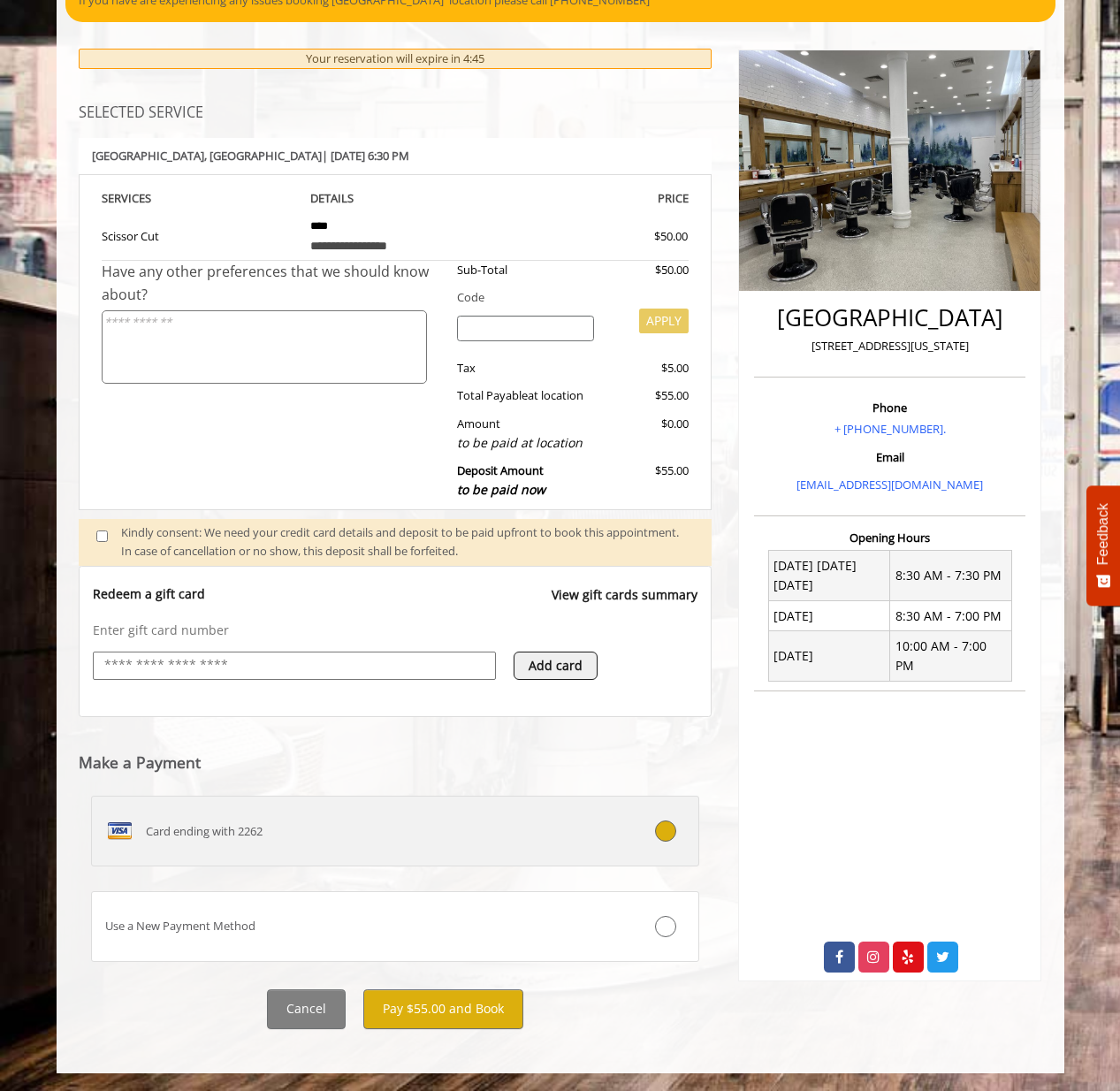
click at [364, 808] on label "Card ending with 2262" at bounding box center [395, 831] width 609 height 71
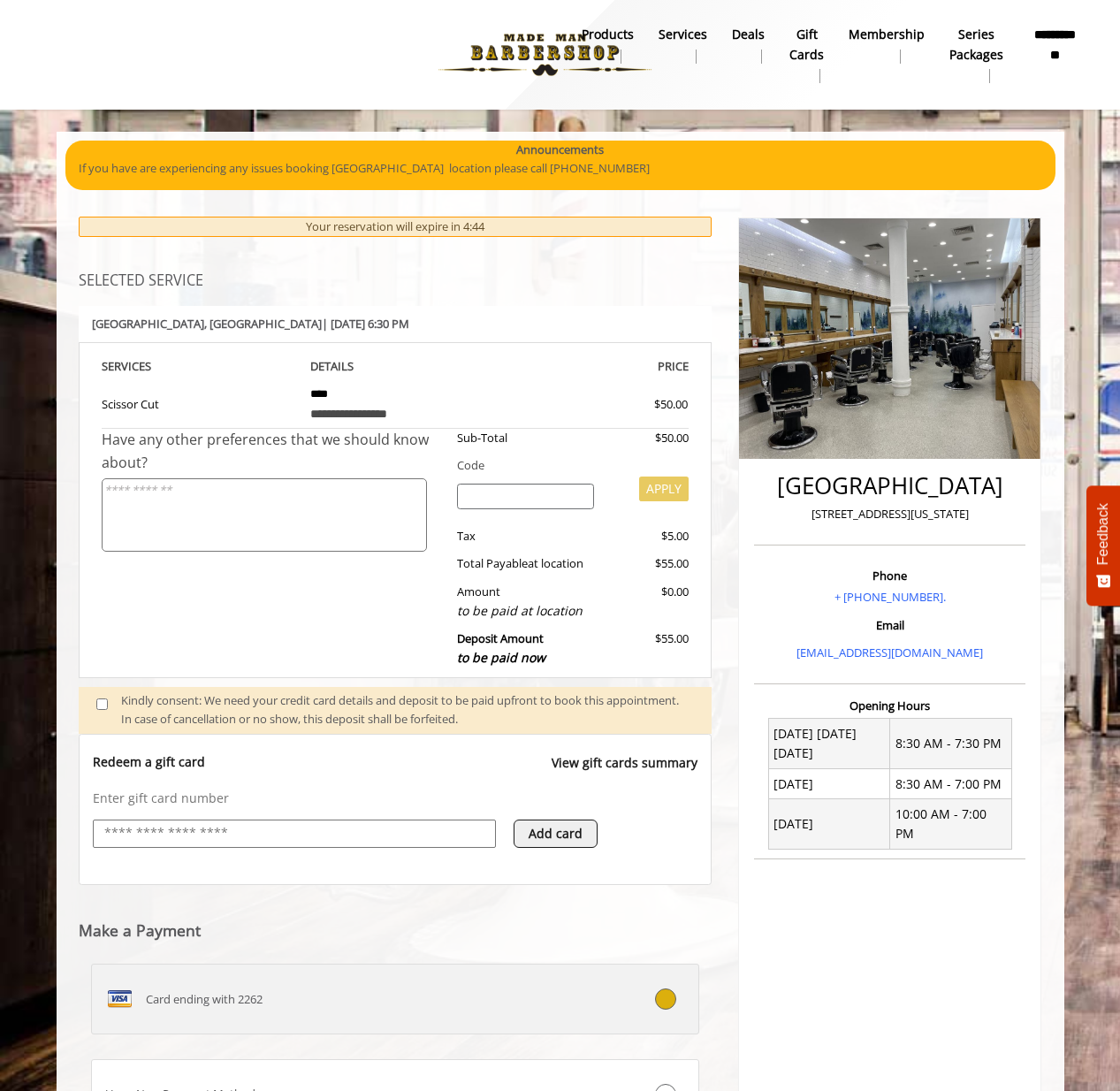
click at [413, 1004] on div "Card ending with 2262" at bounding box center [345, 999] width 506 height 28
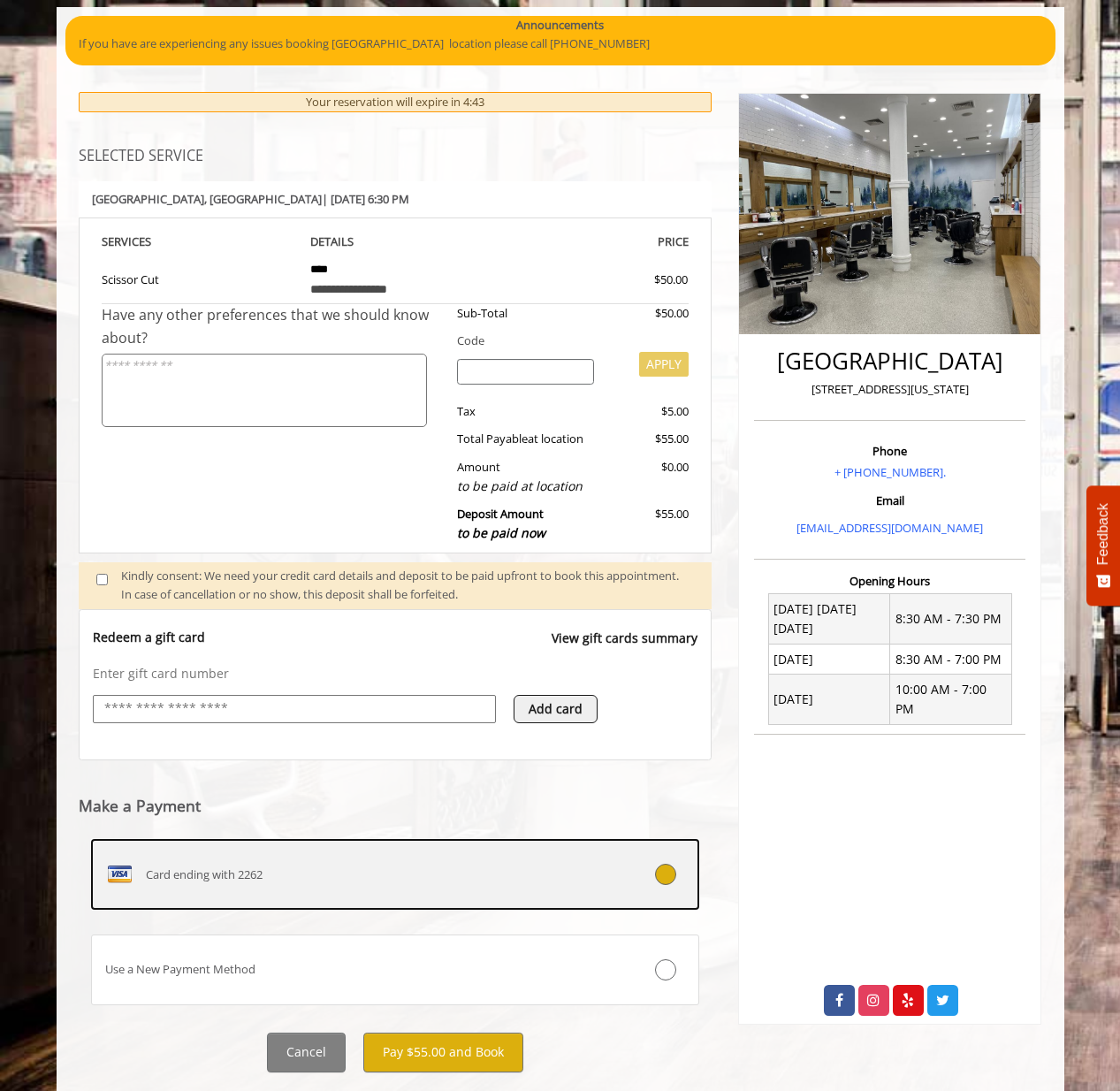
scroll to position [168, 0]
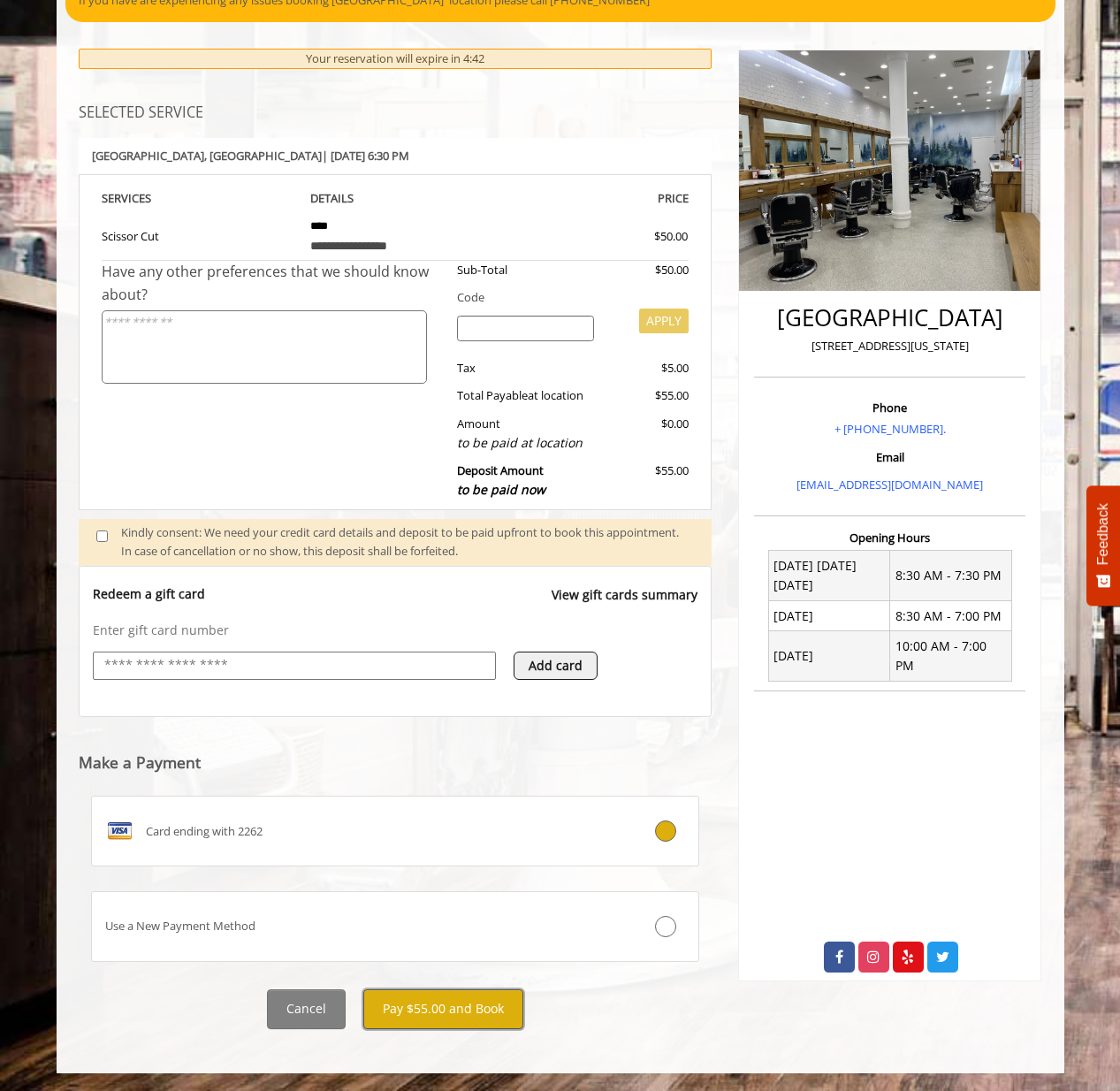
click at [470, 1012] on button "Pay $55.00 and Book" at bounding box center [443, 1010] width 160 height 40
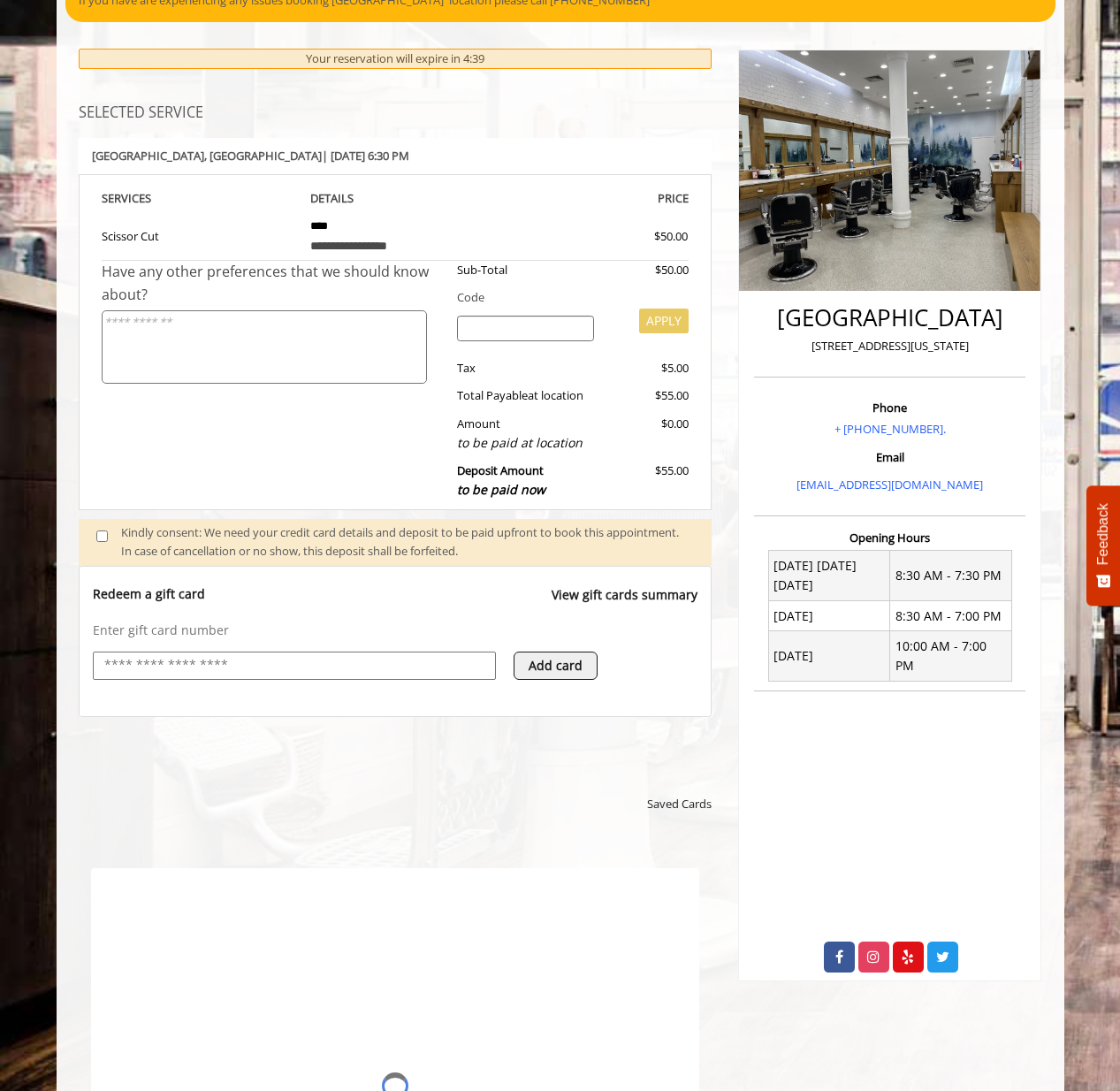
scroll to position [0, 0]
